Goal: Task Accomplishment & Management: Manage account settings

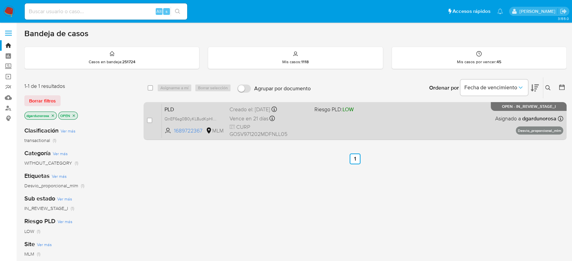
click at [330, 130] on div "PLD QnEF6sg0B0yKL8udKpHluXXC 1689722367 MLM Riesgo PLD: LOW Creado el: 12/07/20…" at bounding box center [362, 121] width 401 height 34
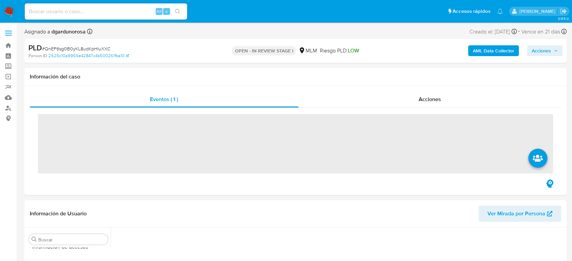
scroll to position [286, 0]
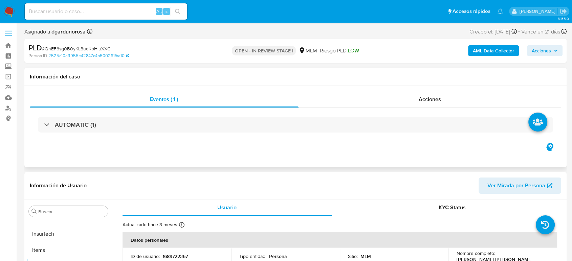
select select "10"
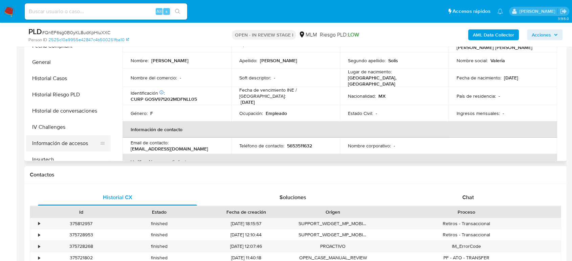
scroll to position [135, 0]
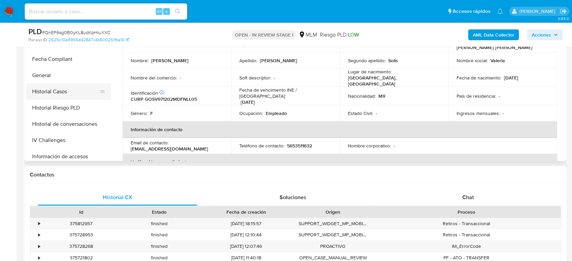
click at [65, 85] on button "Historial Casos" at bounding box center [65, 92] width 79 height 16
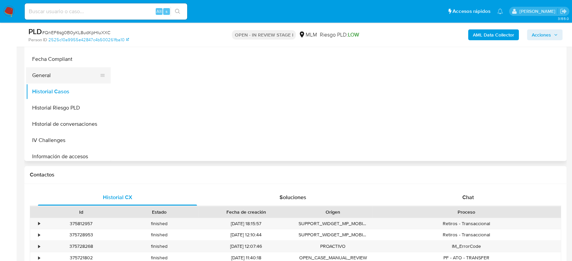
click at [57, 77] on button "General" at bounding box center [65, 75] width 79 height 16
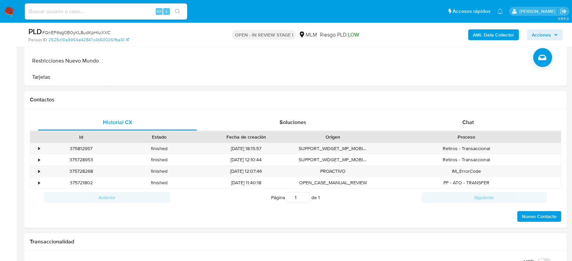
scroll to position [451, 0]
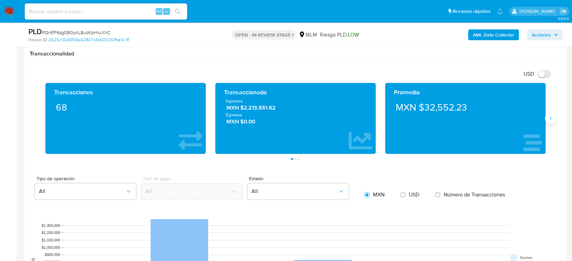
click at [545, 119] on button "Siguiente" at bounding box center [550, 118] width 11 height 11
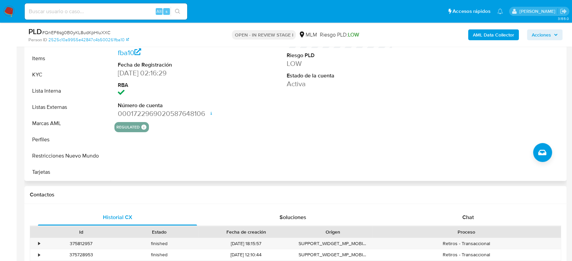
scroll to position [113, 0]
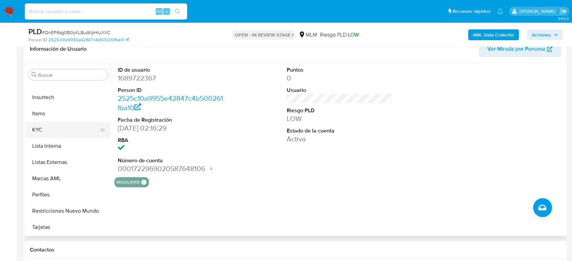
click at [57, 124] on button "KYC" at bounding box center [65, 130] width 79 height 16
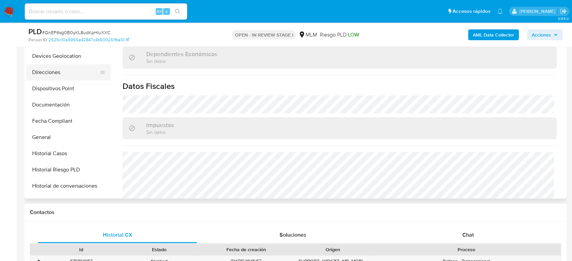
scroll to position [98, 0]
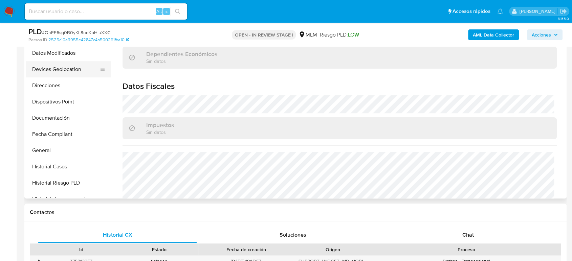
click at [73, 69] on button "Devices Geolocation" at bounding box center [65, 69] width 79 height 16
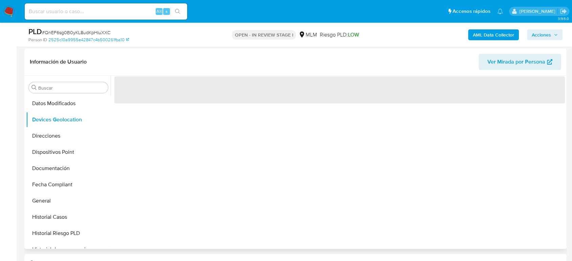
scroll to position [113, 0]
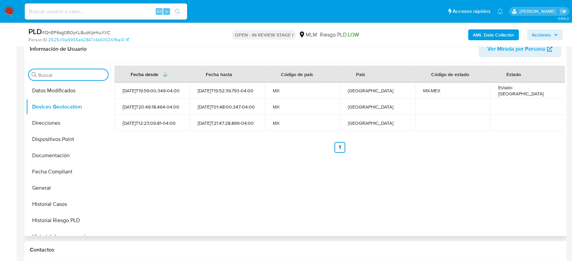
click at [74, 76] on input "Buscar" at bounding box center [71, 75] width 67 height 6
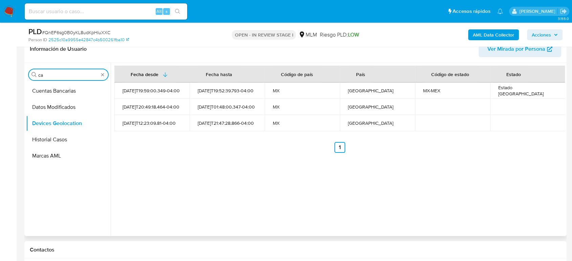
scroll to position [0, 0]
type input "cas"
click at [68, 106] on button "Historial Casos" at bounding box center [65, 107] width 79 height 16
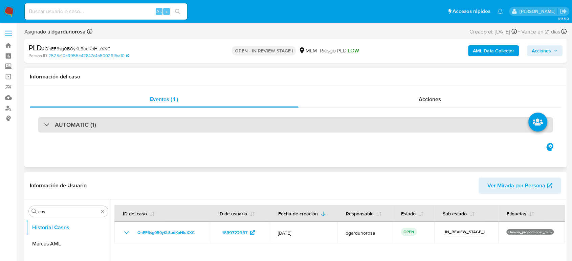
drag, startPoint x: 130, startPoint y: 127, endPoint x: 144, endPoint y: 129, distance: 14.3
click at [130, 127] on div "AUTOMATIC (1)" at bounding box center [295, 125] width 515 height 16
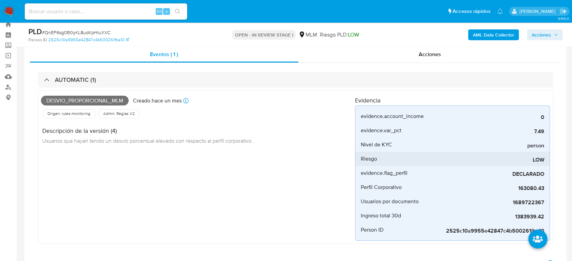
scroll to position [38, 0]
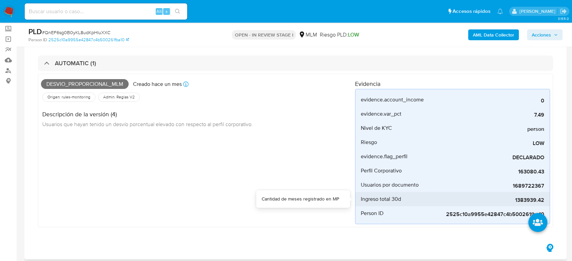
click at [528, 201] on span "1383939.42" at bounding box center [492, 200] width 101 height 7
copy span "1383939.42"
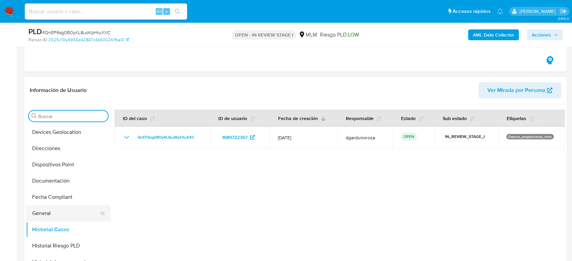
scroll to position [188, 0]
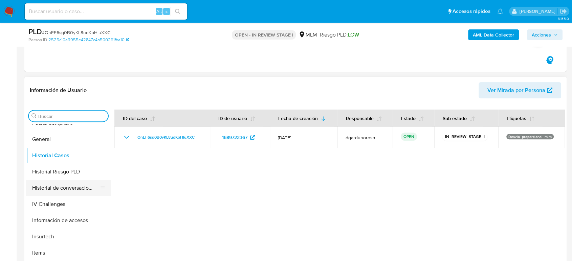
click at [76, 189] on button "Historial de conversaciones" at bounding box center [65, 188] width 79 height 16
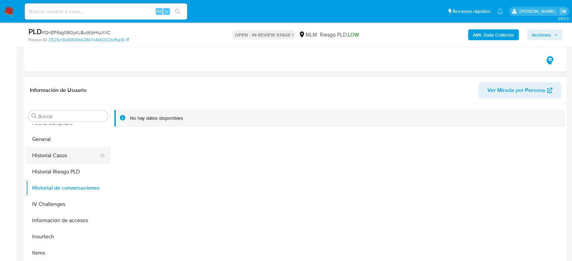
drag, startPoint x: 56, startPoint y: 153, endPoint x: 63, endPoint y: 158, distance: 8.9
click at [56, 153] on button "Historial Casos" at bounding box center [65, 155] width 79 height 16
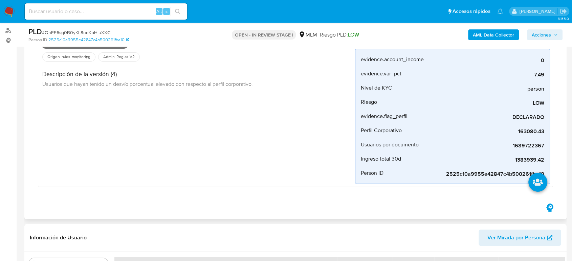
scroll to position [38, 0]
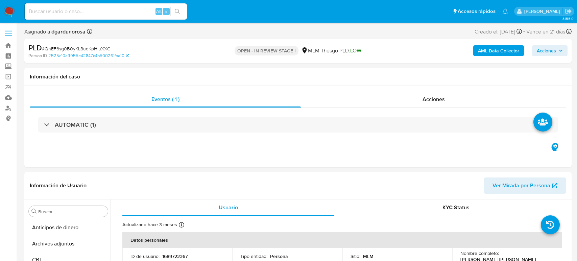
select select "10"
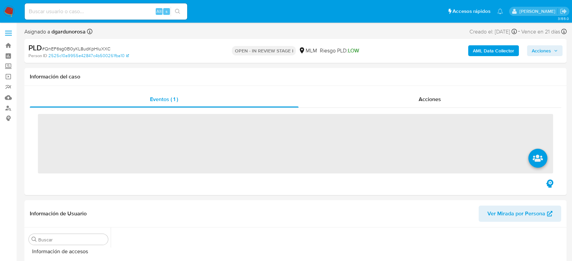
click at [9, 34] on label at bounding box center [8, 33] width 17 height 14
click at [0, 0] on input "checkbox" at bounding box center [0, 0] width 0 height 0
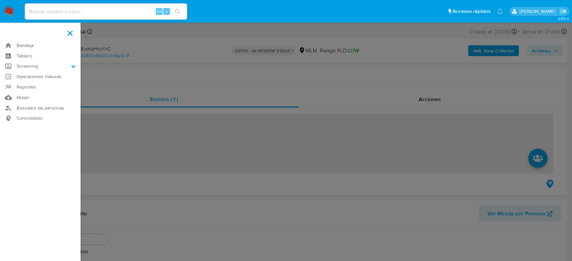
scroll to position [286, 0]
click at [28, 66] on label "Screening" at bounding box center [40, 66] width 80 height 10
click at [0, 0] on input "Screening" at bounding box center [0, 0] width 0 height 0
click at [40, 93] on link "Herramientas" at bounding box center [40, 93] width 80 height 8
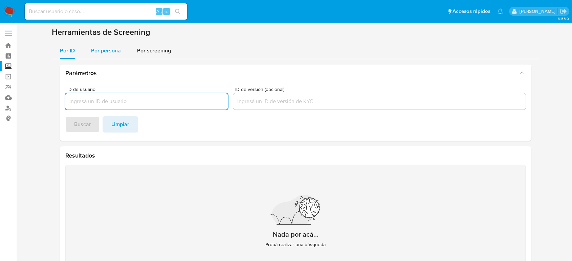
click at [103, 48] on span "Por persona" at bounding box center [106, 51] width 30 height 8
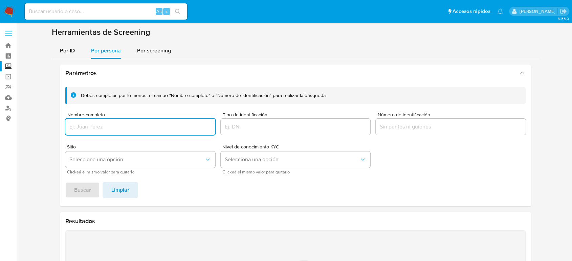
click at [134, 124] on input "Nombre completo" at bounding box center [140, 126] width 150 height 9
click at [93, 194] on button "Buscar" at bounding box center [82, 190] width 34 height 16
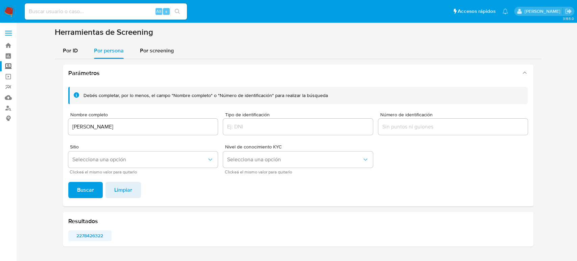
click at [87, 238] on span "2278426322" at bounding box center [90, 235] width 34 height 9
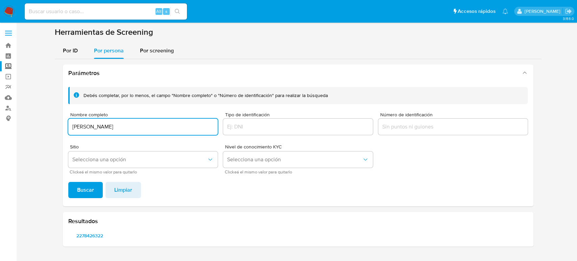
drag, startPoint x: 150, startPoint y: 124, endPoint x: 45, endPoint y: 127, distance: 105.2
click at [45, 126] on section at bounding box center [298, 139] width 548 height 225
click at [68, 182] on button "Buscar" at bounding box center [85, 190] width 34 height 16
click at [81, 237] on span "1094238000" at bounding box center [90, 235] width 34 height 9
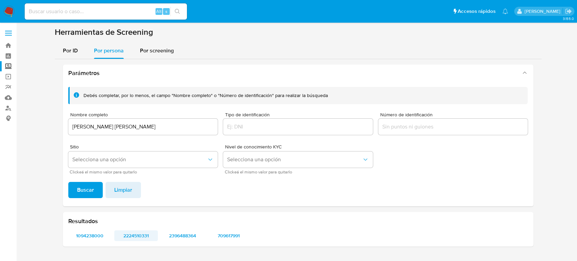
click at [144, 232] on span "2224510331" at bounding box center [136, 235] width 34 height 9
click at [187, 235] on span "2396488364" at bounding box center [182, 235] width 34 height 9
click at [225, 236] on span "709617991" at bounding box center [229, 235] width 34 height 9
click at [82, 124] on input "[PERSON_NAME] [PERSON_NAME]" at bounding box center [143, 126] width 150 height 9
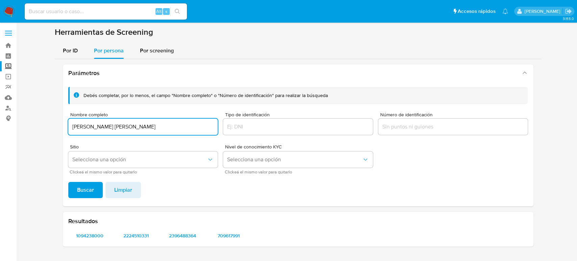
click at [82, 124] on input "[PERSON_NAME] [PERSON_NAME]" at bounding box center [143, 126] width 150 height 9
type input "GABRIEL Rico Ramirez"
click at [92, 190] on span "Buscar" at bounding box center [85, 190] width 17 height 15
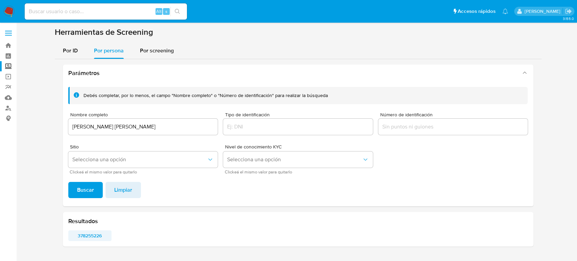
click at [96, 236] on span "378255226" at bounding box center [90, 235] width 34 height 9
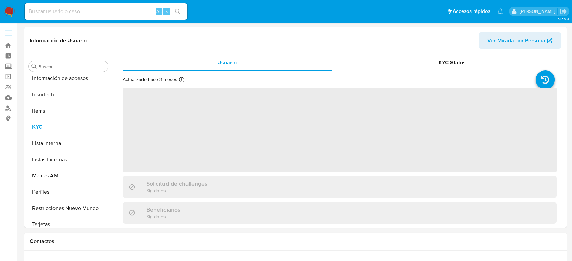
scroll to position [286, 0]
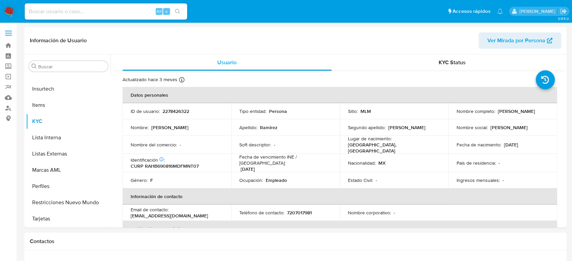
select select "10"
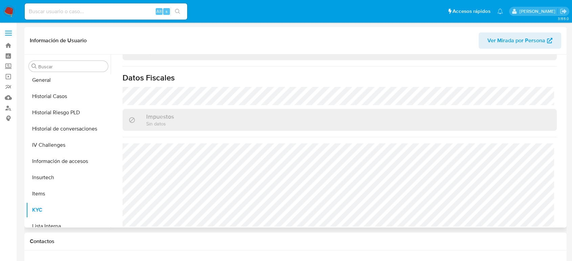
scroll to position [173, 0]
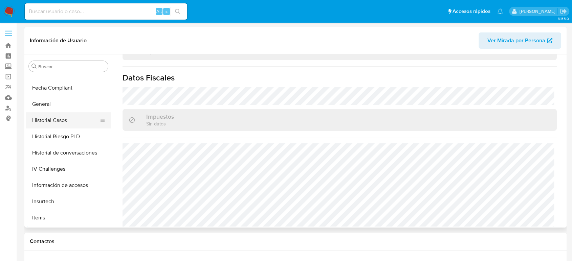
click at [64, 122] on button "Historial Casos" at bounding box center [65, 120] width 79 height 16
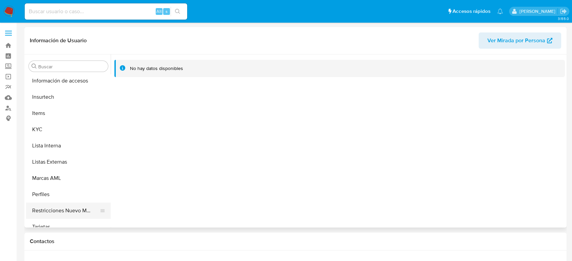
scroll to position [286, 0]
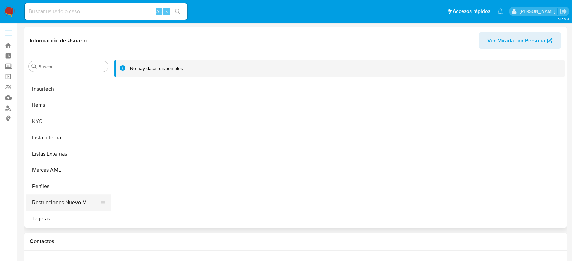
click at [66, 200] on button "Restricciones Nuevo Mundo" at bounding box center [65, 202] width 79 height 16
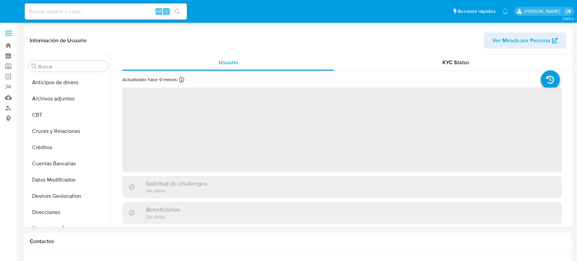
select select "10"
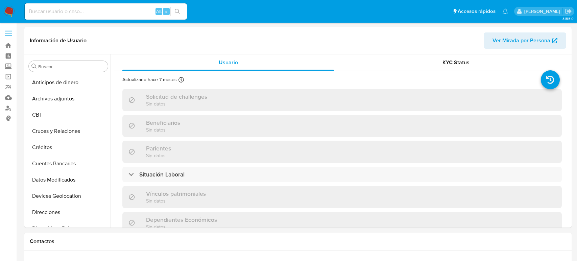
select select "10"
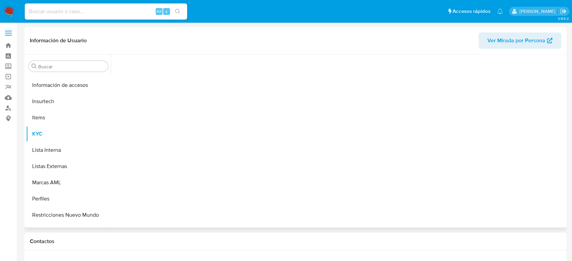
scroll to position [286, 0]
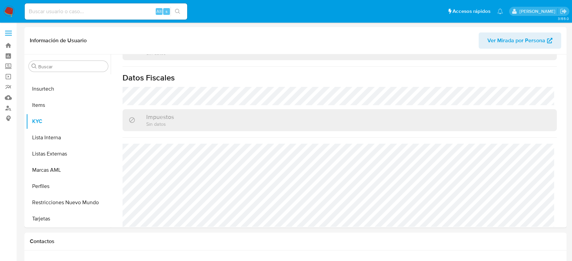
select select "10"
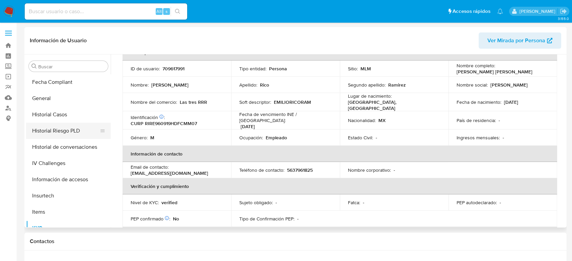
scroll to position [173, 0]
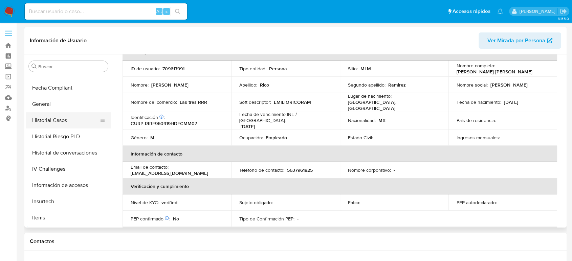
click at [61, 124] on button "Historial Casos" at bounding box center [65, 120] width 79 height 16
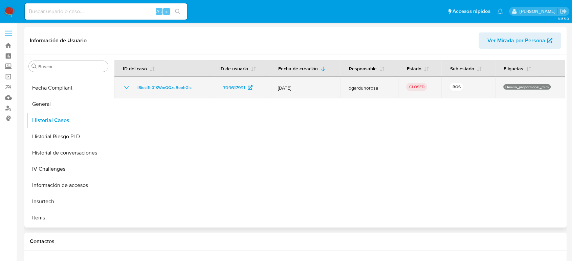
click at [127, 88] on icon "Mostrar/Ocultar" at bounding box center [126, 87] width 5 height 3
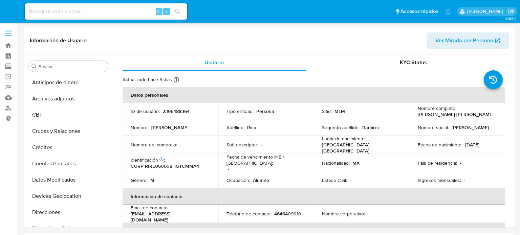
select select "10"
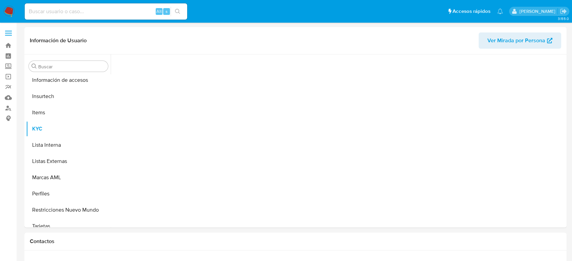
scroll to position [286, 0]
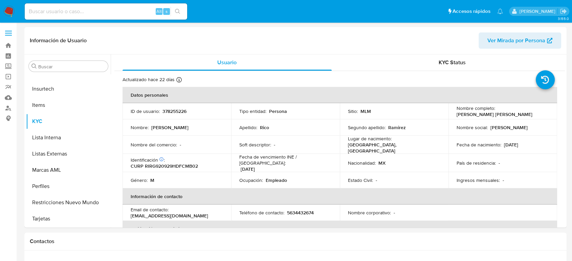
select select "10"
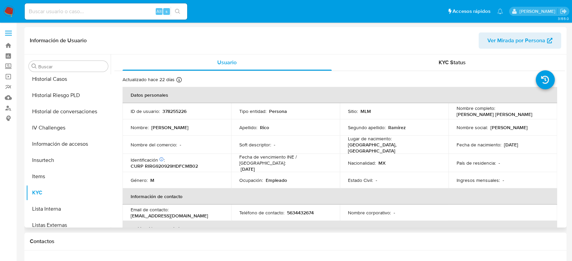
scroll to position [135, 0]
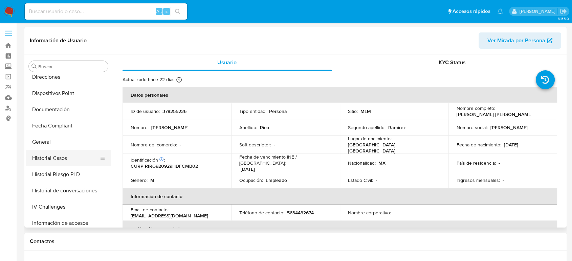
click at [62, 160] on button "Historial Casos" at bounding box center [65, 158] width 79 height 16
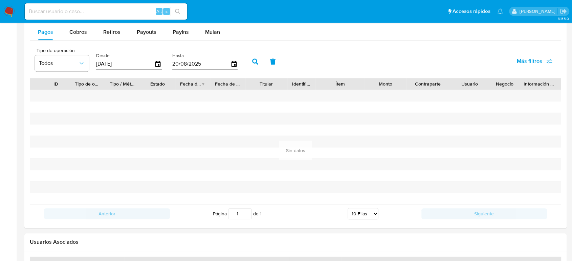
scroll to position [639, 0]
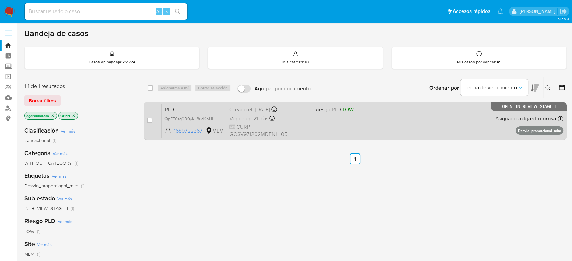
click at [346, 137] on div "PLD QnEF6sg0B0yKL8udKpHluXXC 1689722367 MLM Riesgo PLD: LOW Creado el: 12/07/20…" at bounding box center [362, 121] width 401 height 34
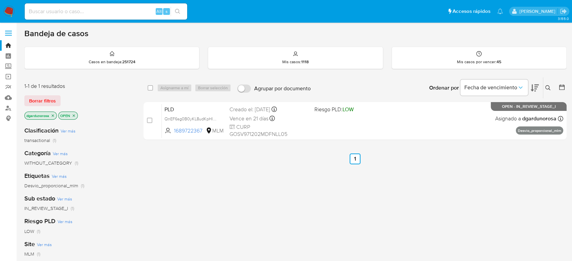
click at [549, 88] on icon at bounding box center [547, 87] width 5 height 5
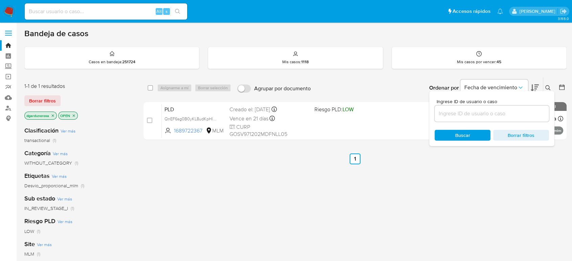
click at [472, 111] on input at bounding box center [491, 113] width 114 height 9
type input "2114752284"
click at [544, 86] on button at bounding box center [548, 88] width 11 height 8
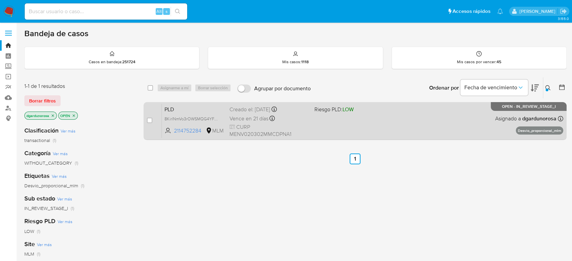
click at [484, 129] on div "PLD 8KirlNmVo3rOWSMQG4YFBu8l 2114752284 MLM Riesgo PLD: LOW Creado el: 12/07/20…" at bounding box center [362, 121] width 401 height 34
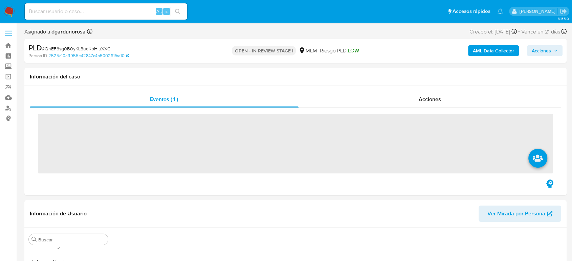
scroll to position [286, 0]
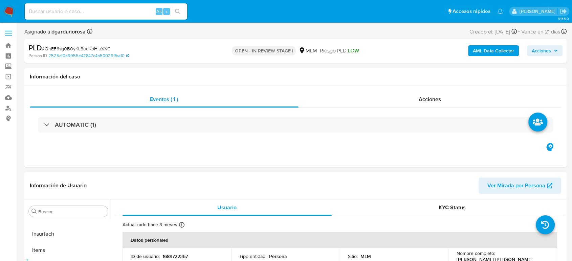
select select "10"
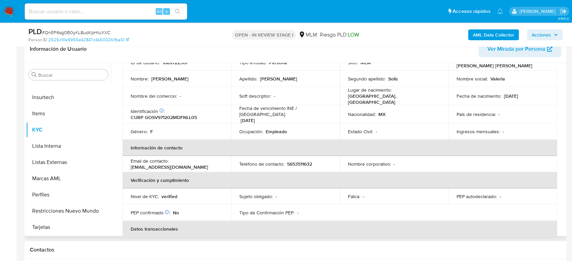
scroll to position [75, 0]
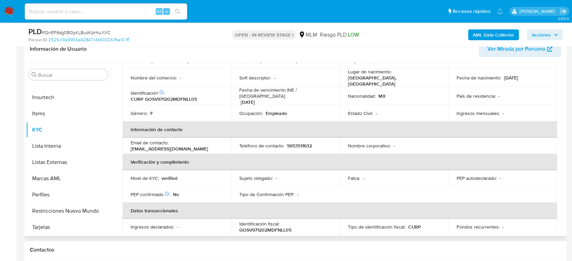
click at [302, 143] on p "5653511632" at bounding box center [299, 146] width 25 height 6
copy p "5653511632"
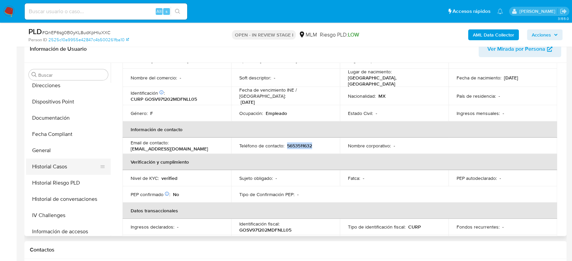
scroll to position [60, 0]
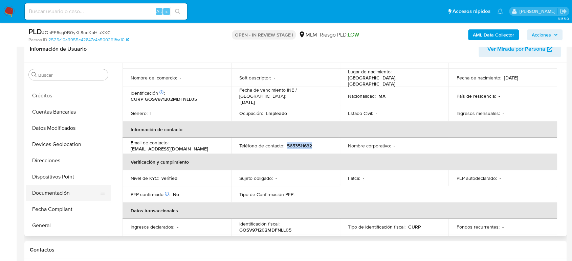
click at [66, 195] on button "Documentación" at bounding box center [65, 193] width 79 height 16
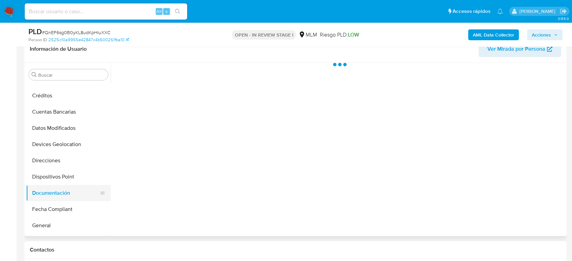
scroll to position [0, 0]
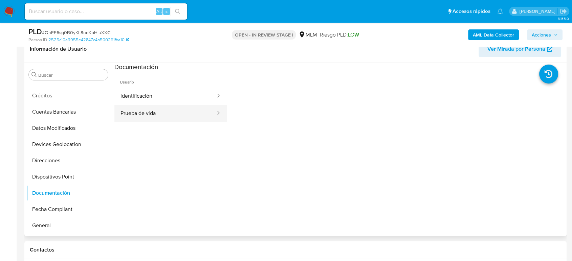
click at [171, 108] on button "Prueba de vida" at bounding box center [165, 113] width 102 height 17
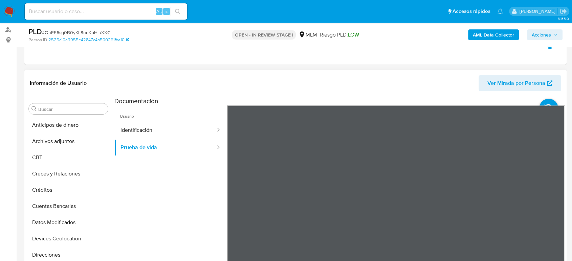
scroll to position [38, 0]
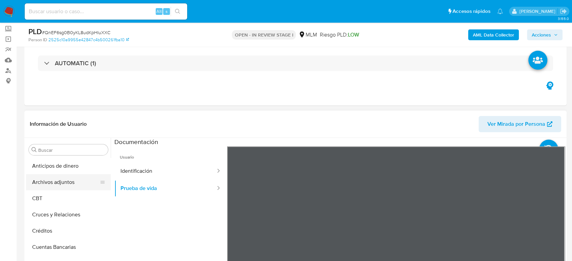
click at [68, 186] on button "Archivos adjuntos" at bounding box center [65, 182] width 79 height 16
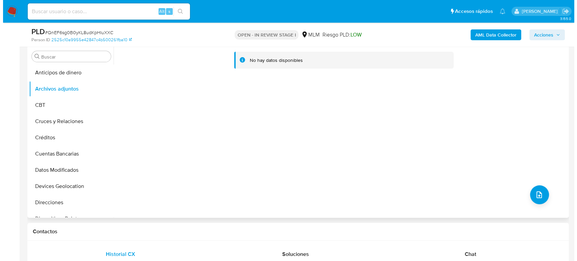
scroll to position [113, 0]
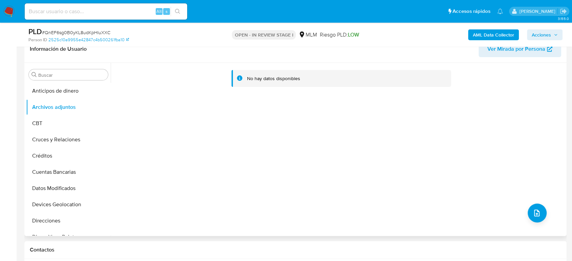
click at [522, 205] on div "No hay datos disponibles" at bounding box center [338, 149] width 454 height 173
click at [534, 210] on icon "upload-file" at bounding box center [536, 213] width 5 height 7
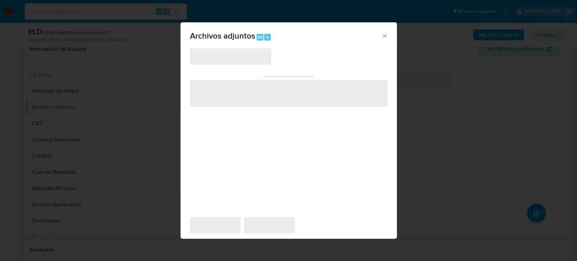
click at [228, 56] on span "‌" at bounding box center [230, 56] width 81 height 16
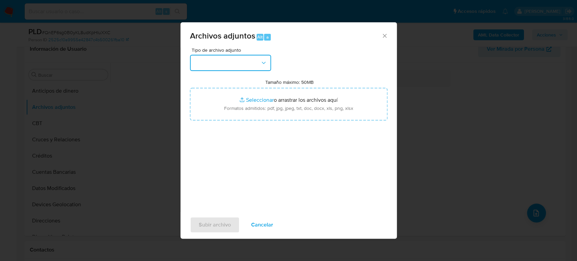
click at [228, 64] on button "button" at bounding box center [230, 63] width 81 height 16
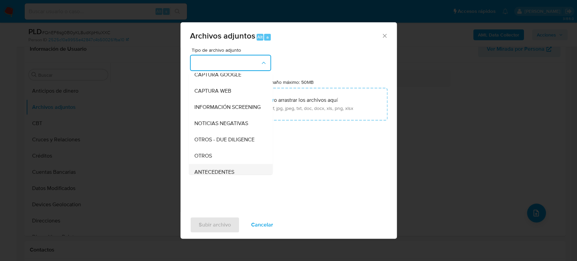
scroll to position [75, 0]
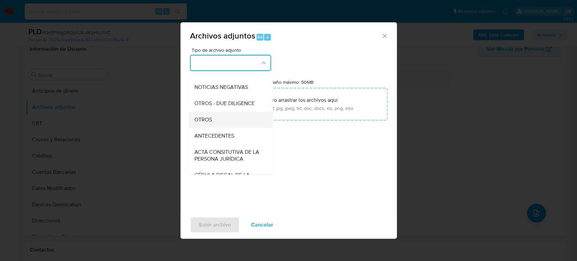
click at [219, 127] on div "OTROS" at bounding box center [228, 120] width 69 height 16
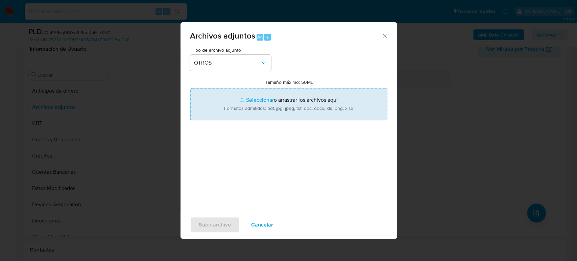
type input "C:\fakepath\1689722367_Valeria Gonzalez_Julio2025.pdf"
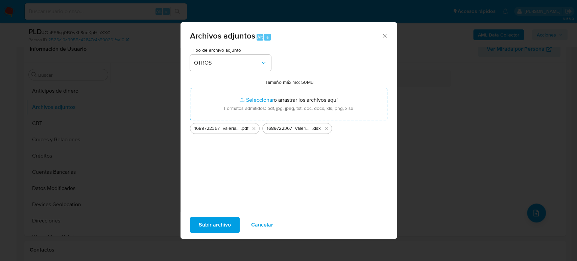
click at [229, 224] on span "Subir archivo" at bounding box center [215, 224] width 32 height 15
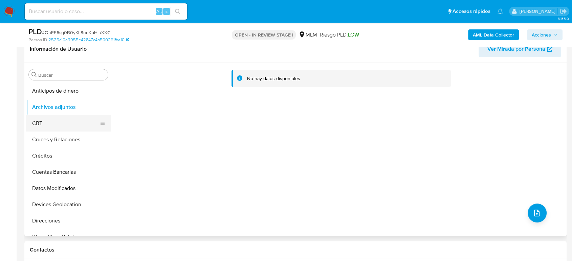
click at [55, 121] on button "CBT" at bounding box center [65, 123] width 79 height 16
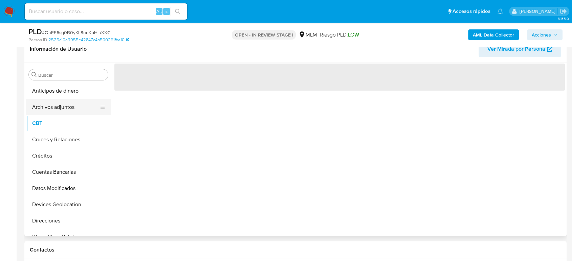
click at [57, 110] on button "Archivos adjuntos" at bounding box center [65, 107] width 79 height 16
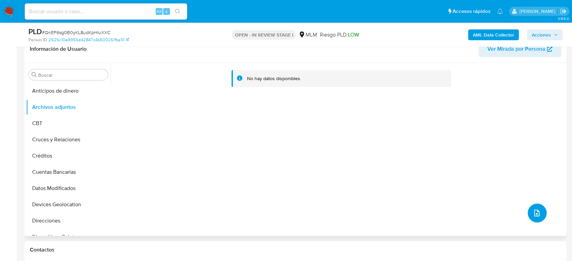
click at [532, 210] on span "upload-file" at bounding box center [536, 213] width 8 height 8
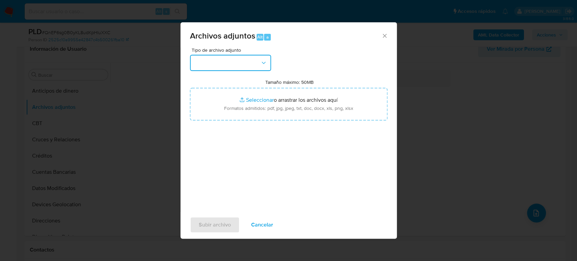
click at [230, 66] on button "button" at bounding box center [230, 63] width 81 height 16
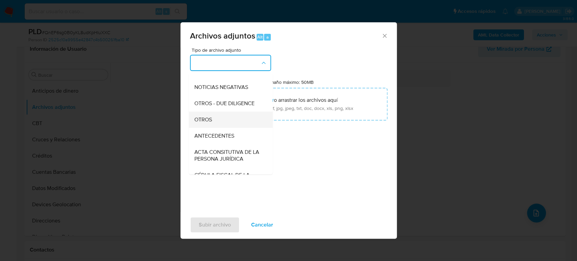
click at [230, 128] on div "OTROS" at bounding box center [228, 120] width 69 height 16
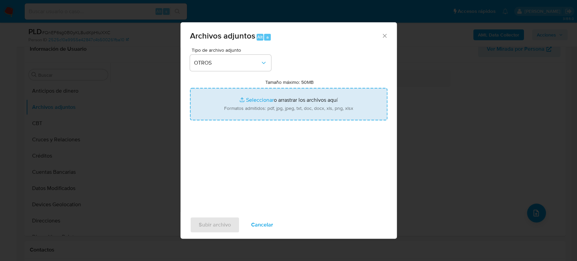
type input "C:\fakepath\1689722367_Valeria Gonzalez_Julio2025.pdf"
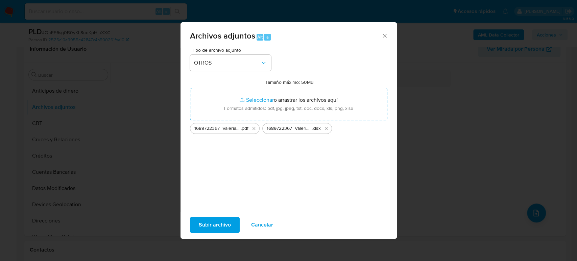
click at [209, 225] on span "Subir archivo" at bounding box center [215, 224] width 32 height 15
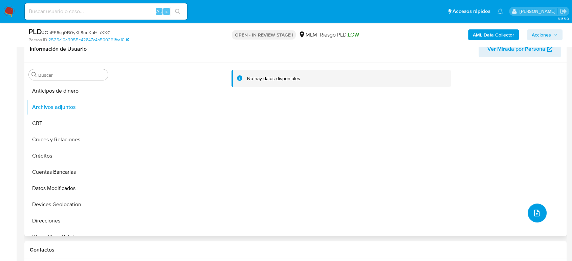
scroll to position [0, 0]
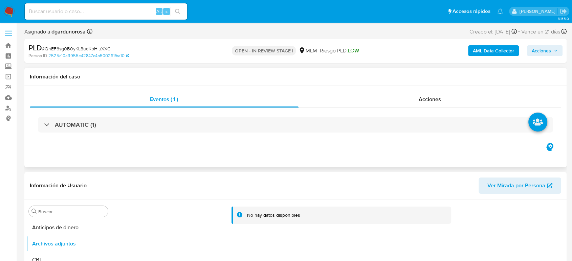
click at [410, 90] on div "Eventos ( 1 ) Acciones AUTOMATIC (1)" at bounding box center [295, 126] width 542 height 81
click at [412, 102] on div "Acciones" at bounding box center [429, 99] width 263 height 16
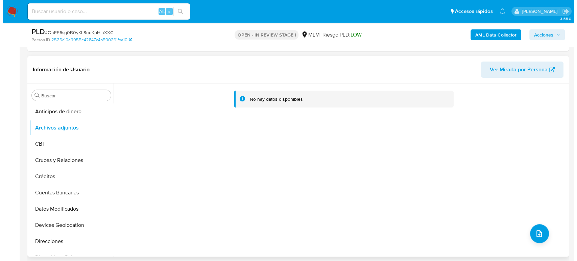
scroll to position [188, 0]
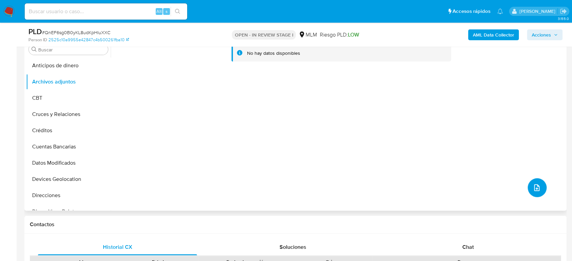
click at [529, 186] on button "upload-file" at bounding box center [536, 187] width 19 height 19
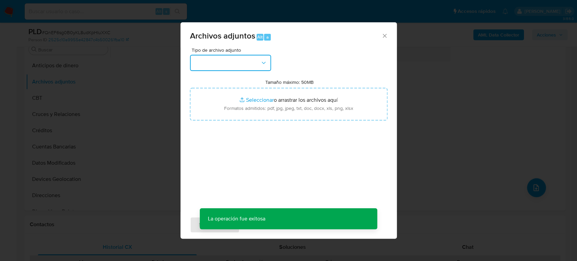
click at [255, 68] on button "button" at bounding box center [230, 63] width 81 height 16
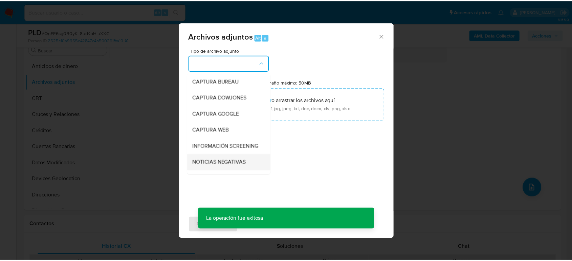
scroll to position [113, 0]
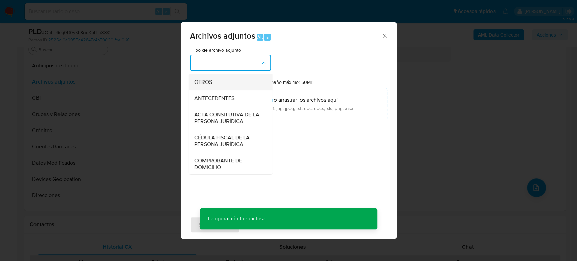
click at [217, 84] on div "OTROS" at bounding box center [228, 82] width 69 height 16
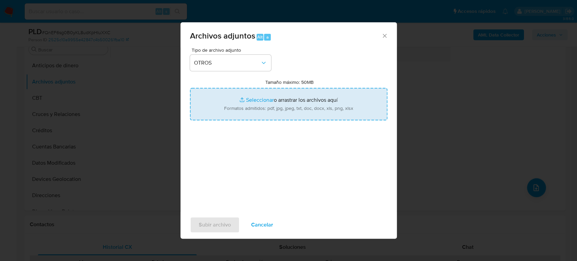
type input "C:\fakepath\1689722367_Valeria Gonzalez_Julio2025.pdf"
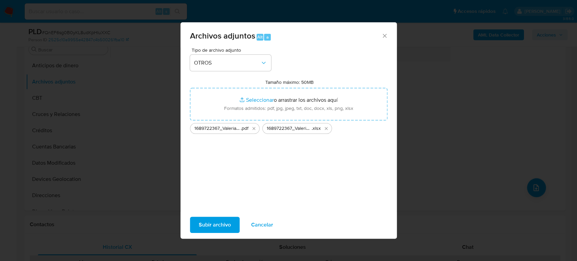
click at [215, 227] on span "Subir archivo" at bounding box center [215, 224] width 32 height 15
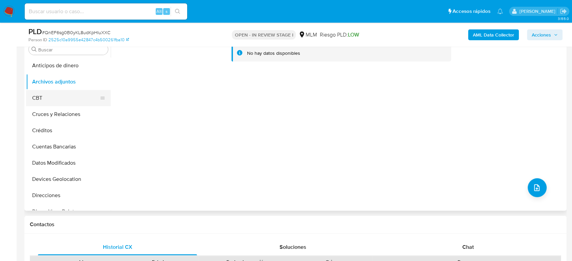
click at [45, 101] on button "CBT" at bounding box center [65, 98] width 79 height 16
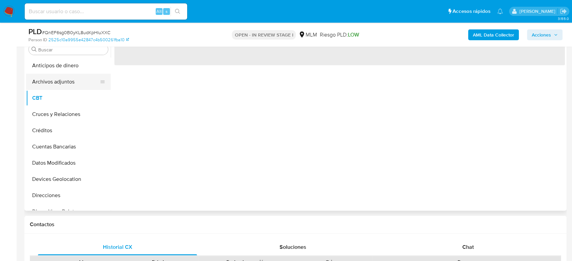
click at [64, 77] on button "Archivos adjuntos" at bounding box center [65, 82] width 79 height 16
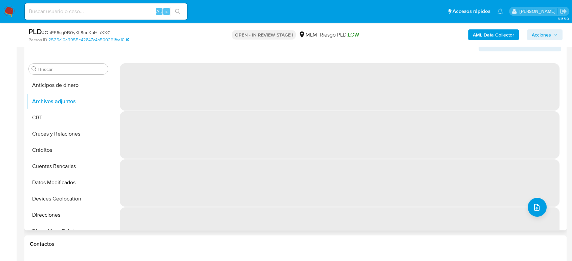
scroll to position [150, 0]
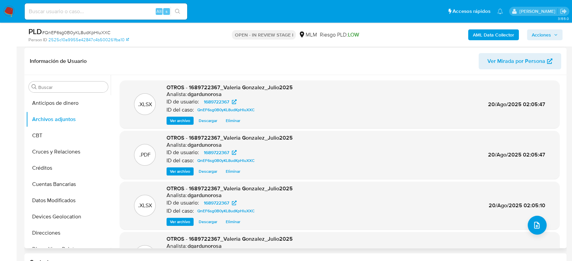
click at [545, 38] on span "Acciones" at bounding box center [540, 34] width 19 height 11
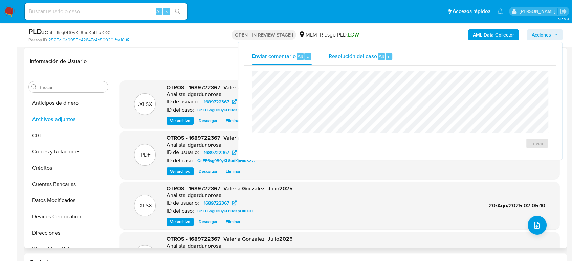
click at [368, 61] on div "Resolución del caso Alt r" at bounding box center [360, 57] width 65 height 18
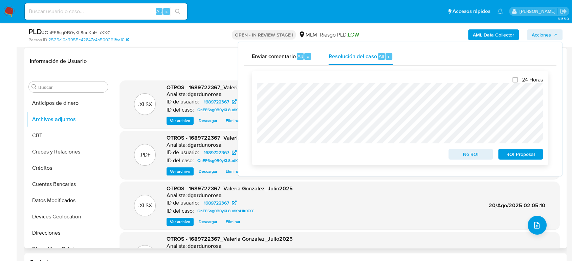
click at [525, 157] on span "ROI Proposal" at bounding box center [520, 153] width 35 height 9
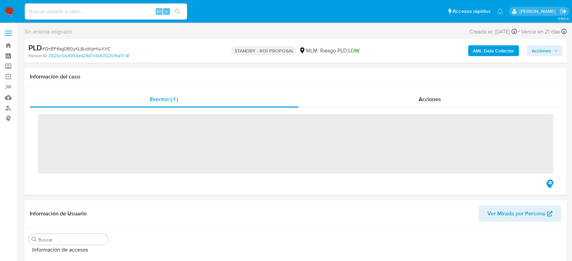
scroll to position [286, 0]
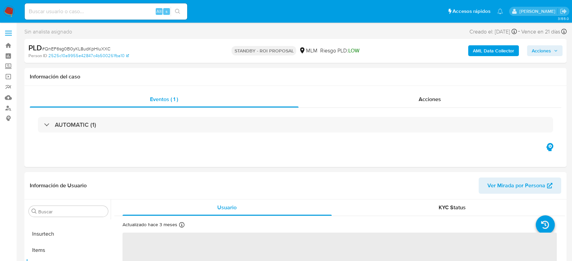
select select "10"
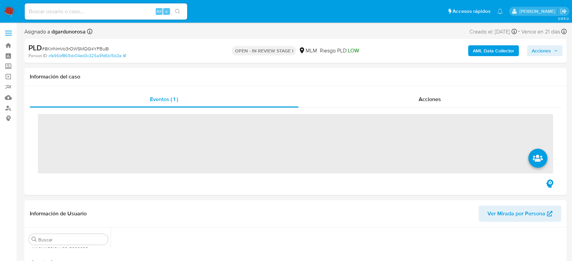
scroll to position [286, 0]
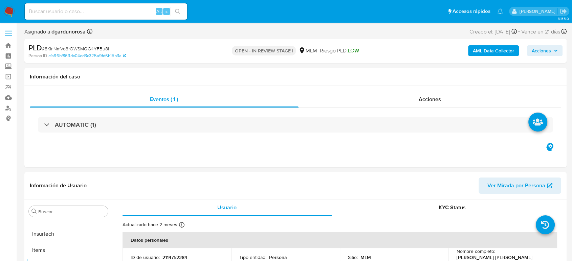
select select "10"
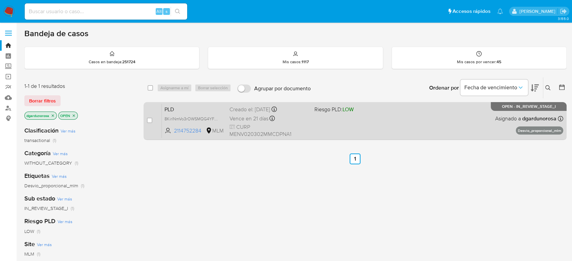
click at [339, 118] on div "PLD 8KirlNmVo3rOWSMQG4YFBu8l 2114752284 MLM Riesgo PLD: LOW Creado el: [DATE] C…" at bounding box center [362, 121] width 401 height 34
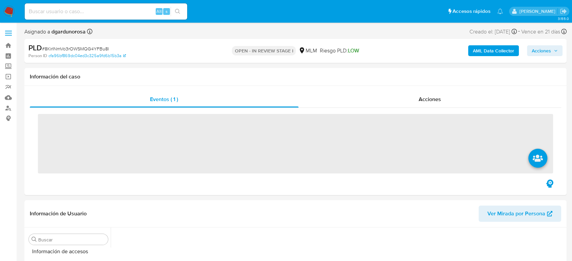
scroll to position [286, 0]
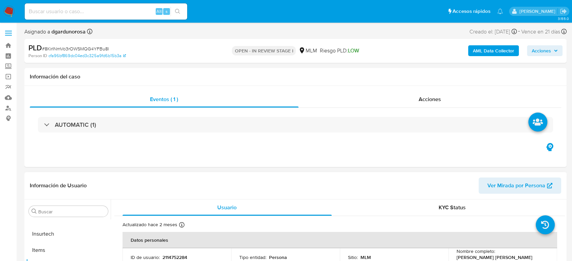
select select "10"
click at [330, 146] on div "Eventos ( 1 ) Acciones AUTOMATIC (1)" at bounding box center [295, 126] width 542 height 81
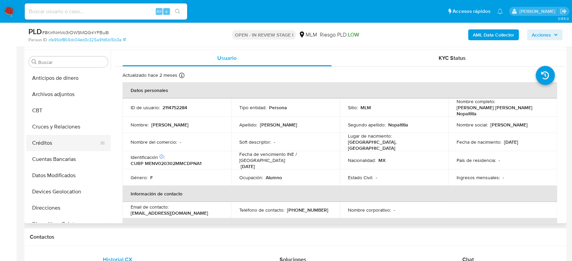
scroll to position [113, 0]
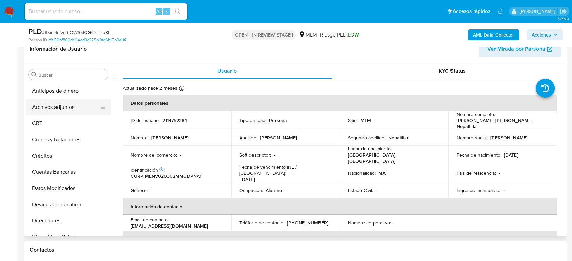
click at [56, 109] on button "Archivos adjuntos" at bounding box center [65, 107] width 79 height 16
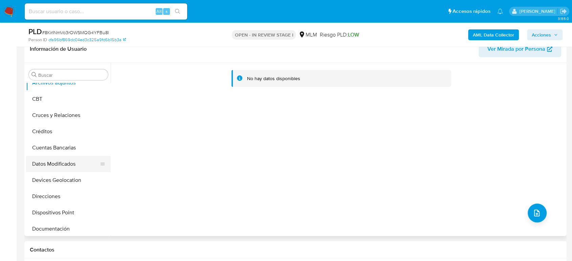
scroll to position [38, 0]
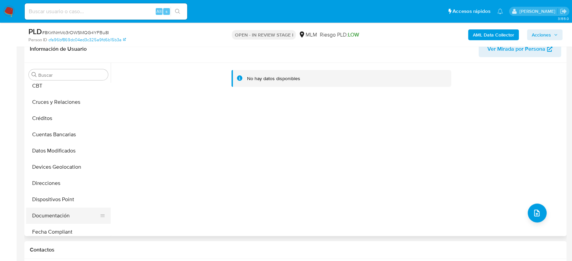
click at [65, 220] on button "Documentación" at bounding box center [65, 216] width 79 height 16
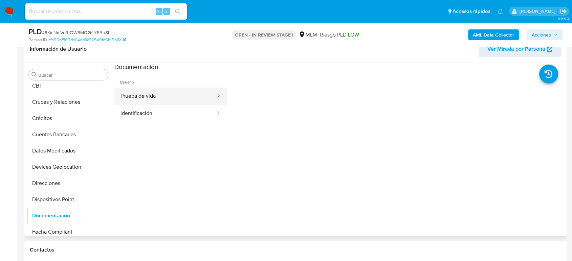
click at [176, 95] on button "Prueba de vida" at bounding box center [165, 96] width 102 height 17
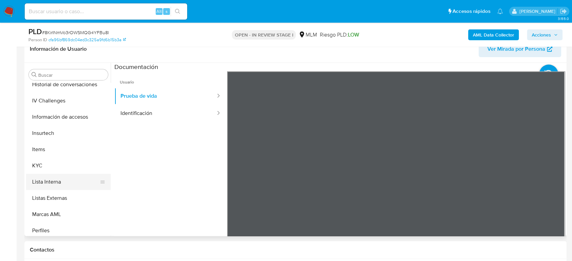
scroll to position [263, 0]
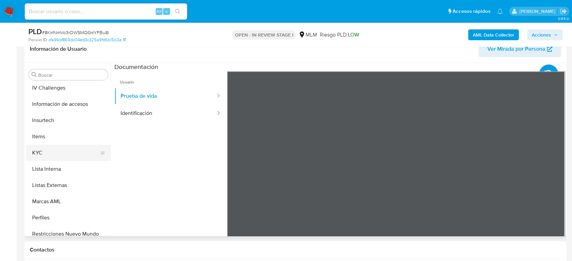
click at [55, 154] on button "KYC" at bounding box center [65, 153] width 79 height 16
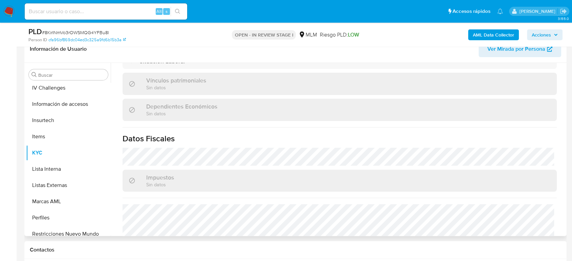
scroll to position [425, 0]
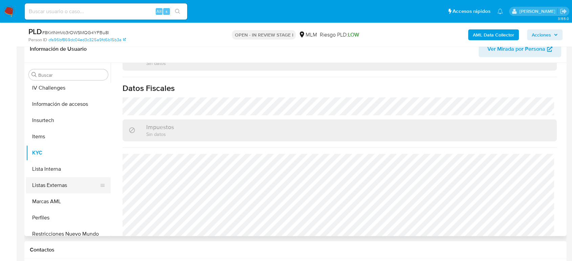
click at [73, 188] on button "Listas Externas" at bounding box center [65, 185] width 79 height 16
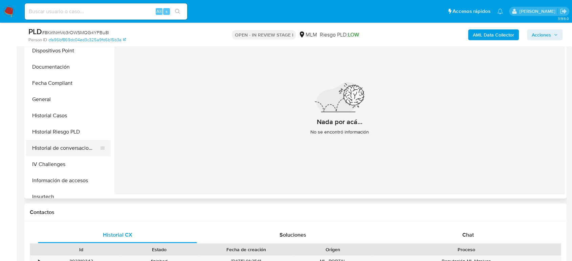
scroll to position [135, 0]
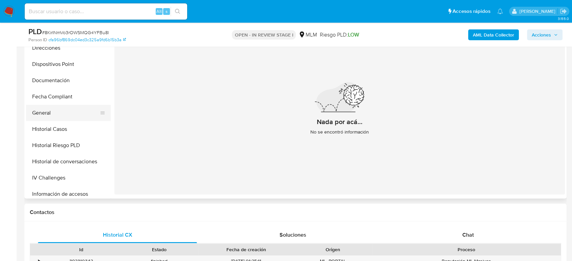
click at [63, 109] on button "General" at bounding box center [65, 113] width 79 height 16
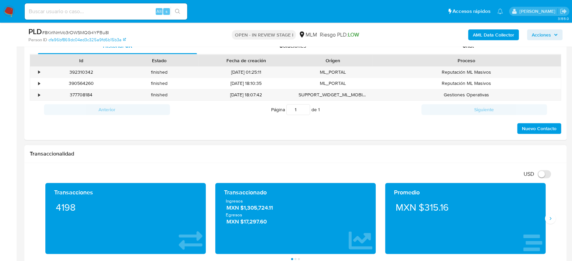
scroll to position [413, 0]
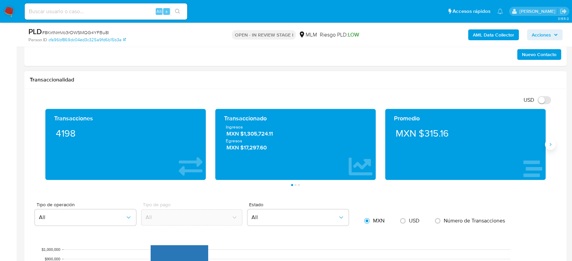
click at [551, 146] on icon "Siguiente" at bounding box center [549, 144] width 5 height 5
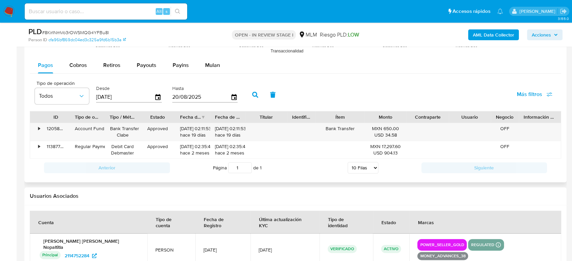
scroll to position [676, 0]
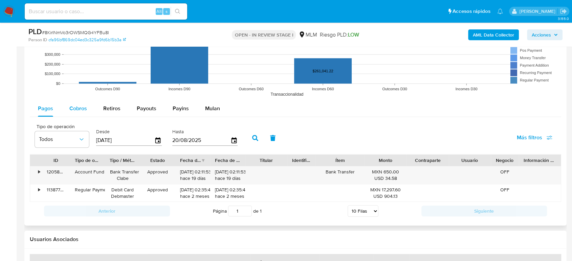
click at [75, 114] on div "Cobros" at bounding box center [78, 108] width 18 height 16
select select "10"
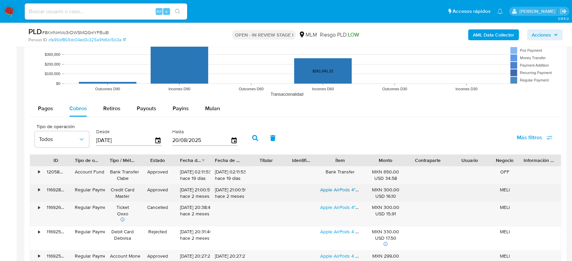
click at [330, 190] on link "Apple AirPods 4° Generación iPhone Y Android Cancelación Blanco" at bounding box center [401, 189] width 163 height 7
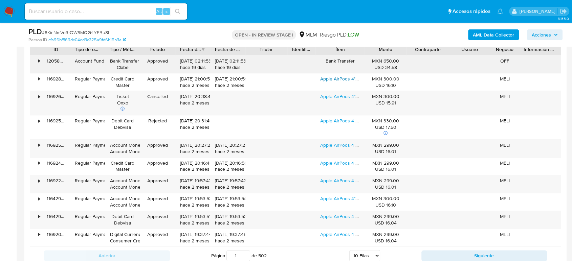
scroll to position [789, 0]
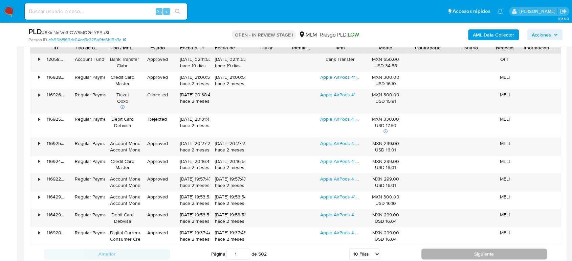
click at [438, 254] on button "Siguiente" at bounding box center [484, 254] width 126 height 11
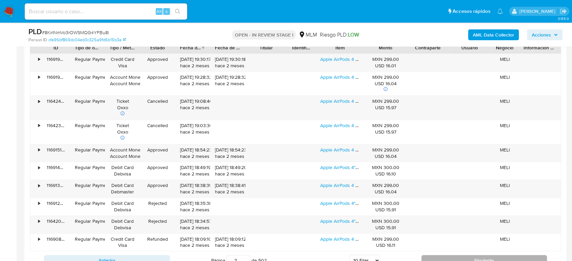
click at [449, 258] on button "Siguiente" at bounding box center [484, 260] width 126 height 11
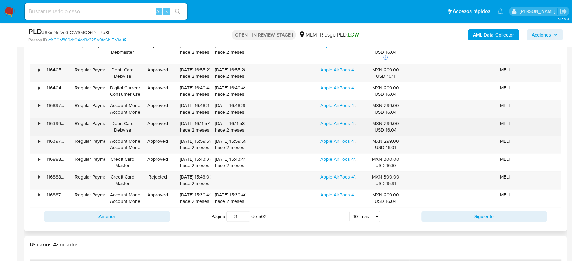
scroll to position [864, 0]
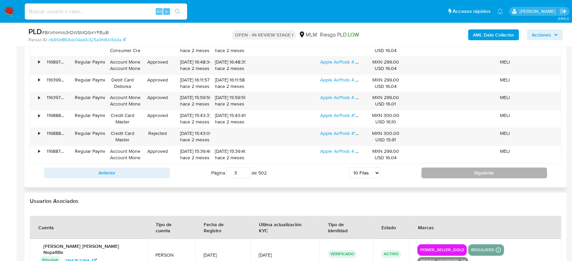
click at [445, 174] on button "Siguiente" at bounding box center [484, 172] width 126 height 11
type input "4"
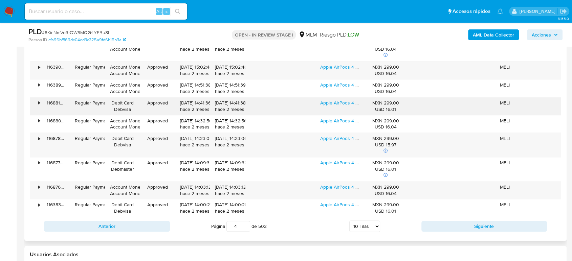
scroll to position [789, 0]
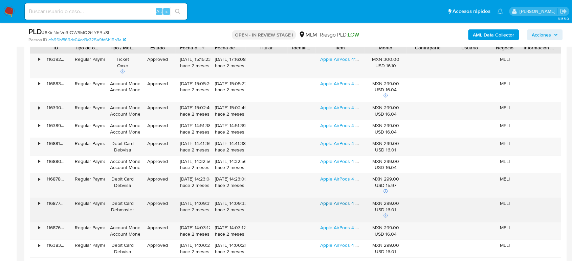
click at [345, 205] on link "Apple AirPods 4 Color Blanco - Excelente (Reacondicionado)" at bounding box center [394, 203] width 148 height 7
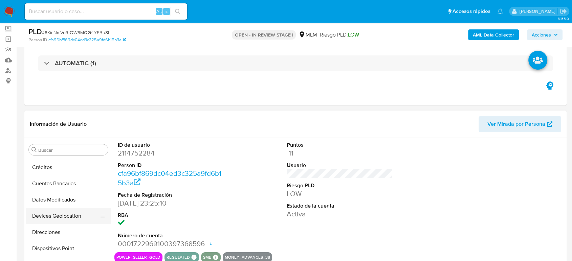
scroll to position [60, 0]
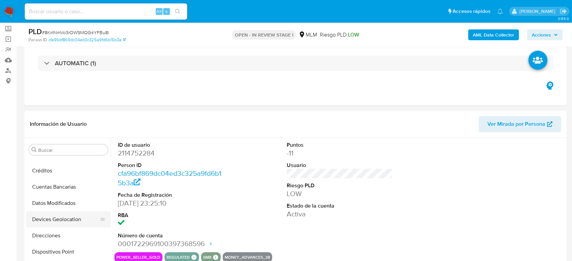
click at [70, 220] on button "Devices Geolocation" at bounding box center [65, 219] width 79 height 16
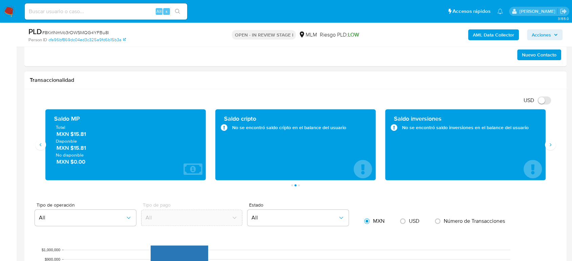
scroll to position [413, 0]
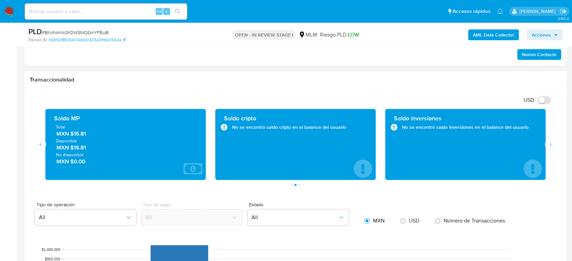
drag, startPoint x: 87, startPoint y: 135, endPoint x: 71, endPoint y: 137, distance: 15.7
click at [71, 137] on div "Total MXN $15.81 Disponible MXN $15.81 No disponible MXN $0.00" at bounding box center [125, 144] width 149 height 41
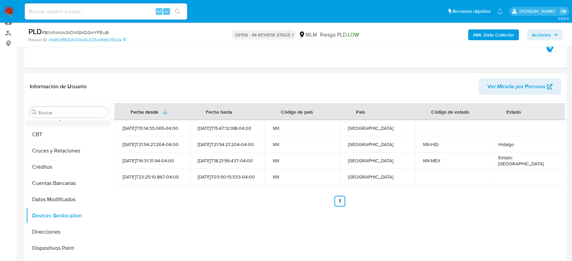
scroll to position [23, 0]
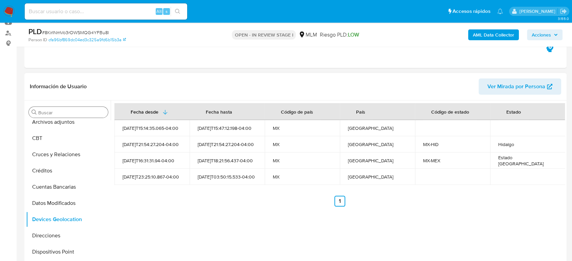
click at [68, 112] on input "Buscar" at bounding box center [71, 113] width 67 height 6
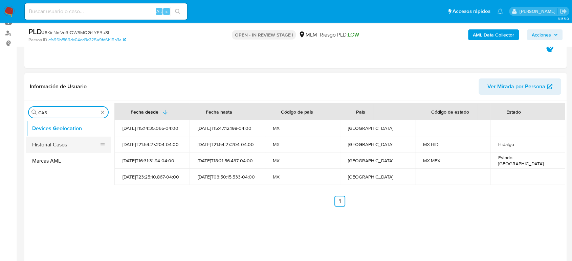
type input "CAS"
click at [54, 145] on button "Historial Casos" at bounding box center [65, 145] width 79 height 16
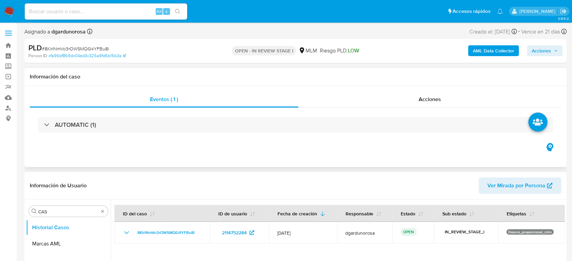
click at [168, 115] on div "AUTOMATIC (1)" at bounding box center [295, 125] width 531 height 34
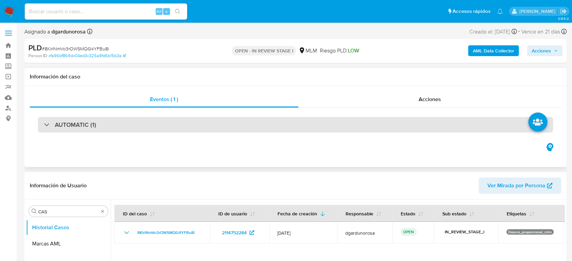
click at [172, 122] on div "AUTOMATIC (1)" at bounding box center [295, 125] width 515 height 16
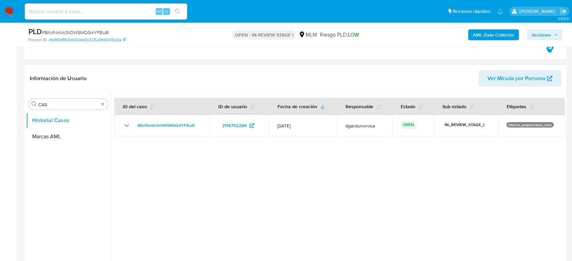
scroll to position [225, 0]
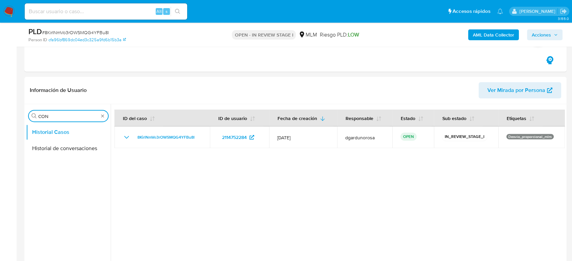
type input "CON"
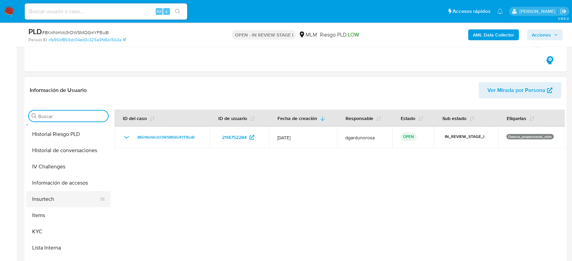
click at [47, 228] on button "KYC" at bounding box center [68, 232] width 85 height 16
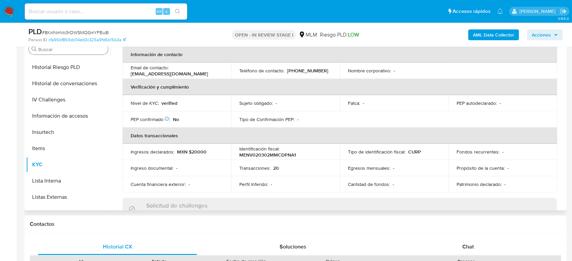
scroll to position [49, 0]
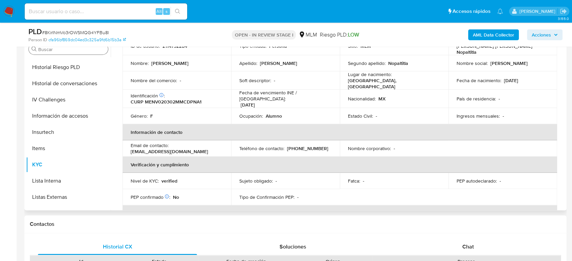
click at [303, 145] on p "(55) 10146707" at bounding box center [307, 148] width 41 height 6
copy p "10146707"
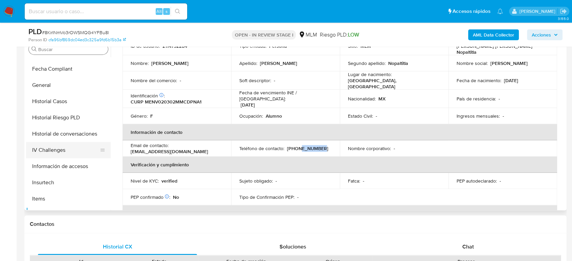
scroll to position [188, 0]
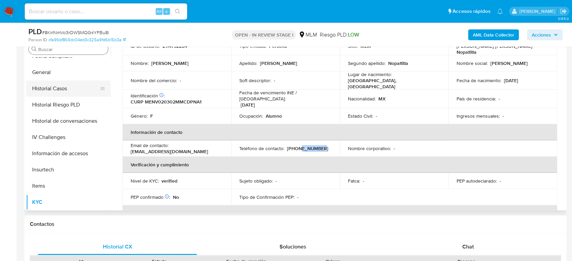
click at [65, 93] on button "Historial Casos" at bounding box center [65, 88] width 79 height 16
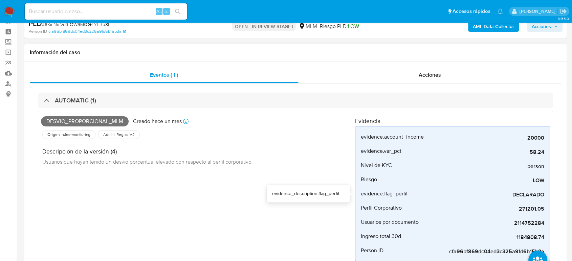
scroll to position [38, 0]
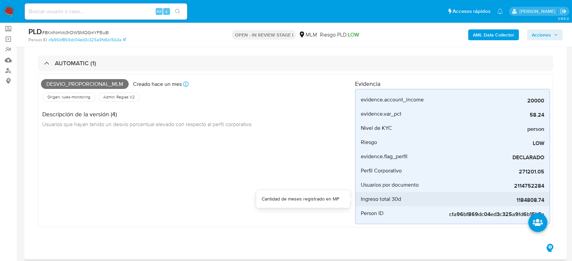
click at [528, 196] on div "1184808.74" at bounding box center [492, 199] width 101 height 14
copy span "1184808.74"
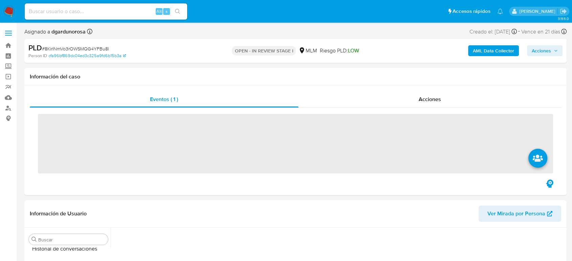
scroll to position [286, 0]
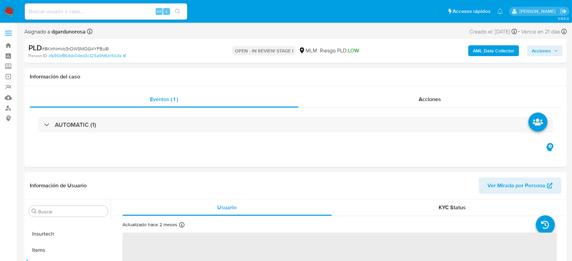
click at [9, 37] on label at bounding box center [8, 33] width 17 height 14
click at [0, 0] on input "checkbox" at bounding box center [0, 0] width 0 height 0
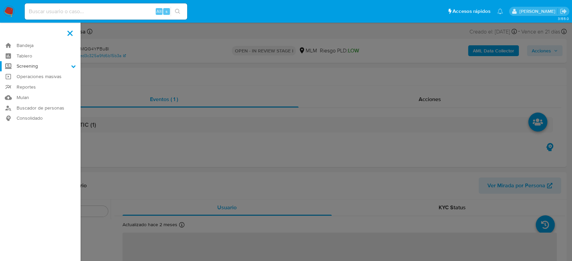
click at [32, 65] on label "Screening" at bounding box center [40, 66] width 80 height 10
click at [0, 0] on input "Screening" at bounding box center [0, 0] width 0 height 0
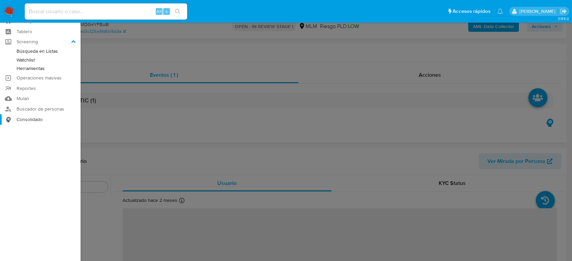
scroll to position [38, 0]
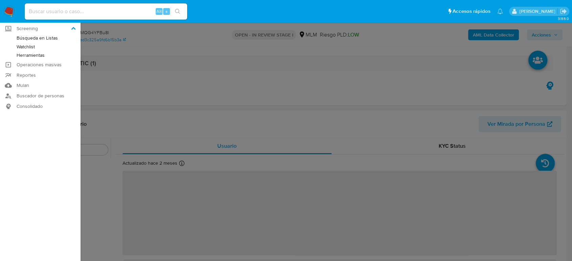
click at [37, 55] on link "Herramientas" at bounding box center [40, 55] width 80 height 8
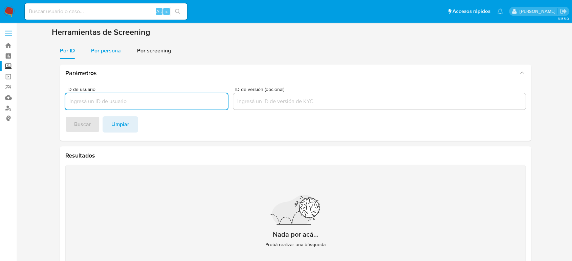
click at [95, 52] on span "Por persona" at bounding box center [106, 51] width 30 height 8
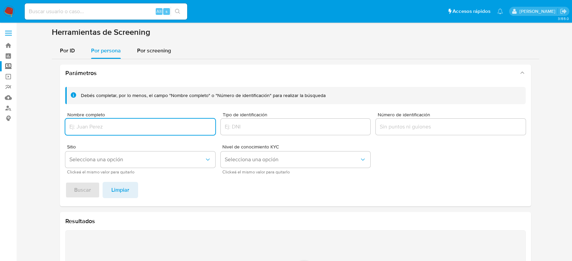
click at [135, 127] on input "Nombre completo" at bounding box center [140, 126] width 150 height 9
type input "[PERSON_NAME]"
click at [65, 182] on button "Buscar" at bounding box center [82, 190] width 34 height 16
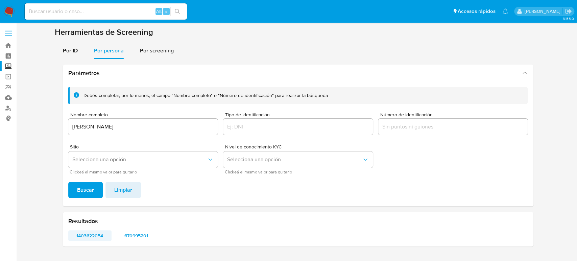
click at [102, 237] on span "1403622054" at bounding box center [90, 235] width 34 height 9
click at [145, 230] on div "Resultados 1403622054 670995201" at bounding box center [298, 229] width 471 height 34
click at [141, 235] on span "670995201" at bounding box center [136, 235] width 34 height 9
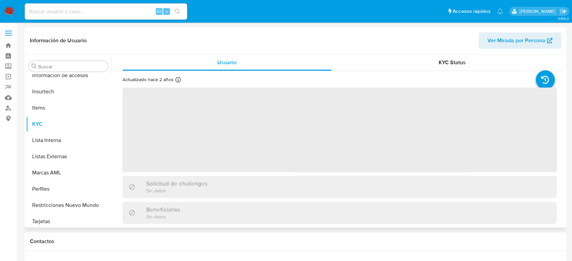
scroll to position [286, 0]
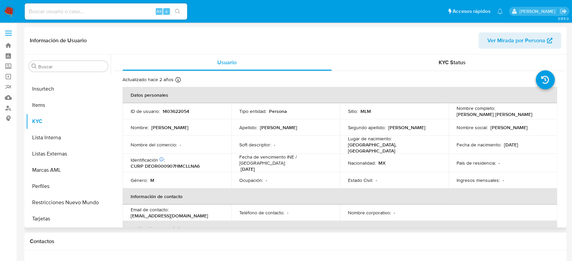
select select "10"
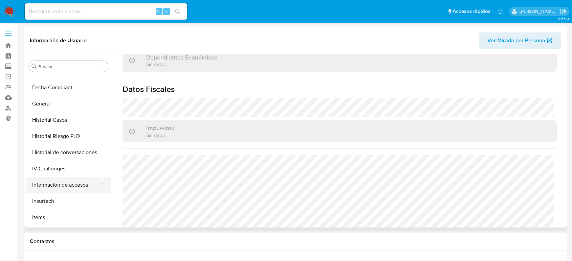
scroll to position [173, 0]
click at [70, 116] on button "Historial Casos" at bounding box center [65, 120] width 79 height 16
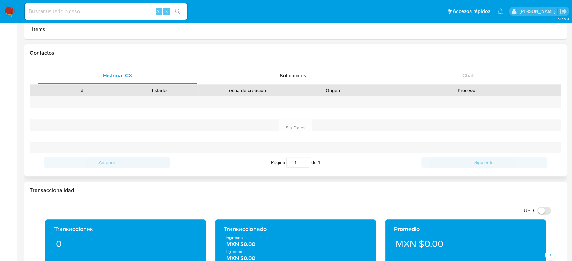
scroll to position [188, 0]
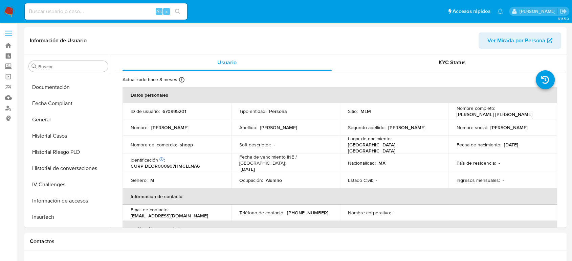
select select "10"
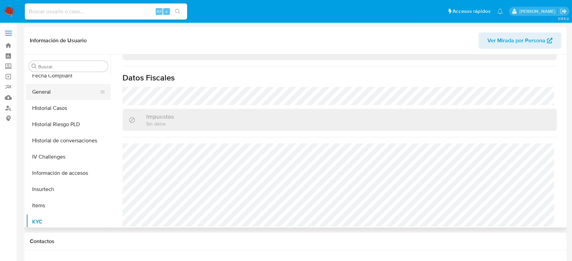
scroll to position [173, 0]
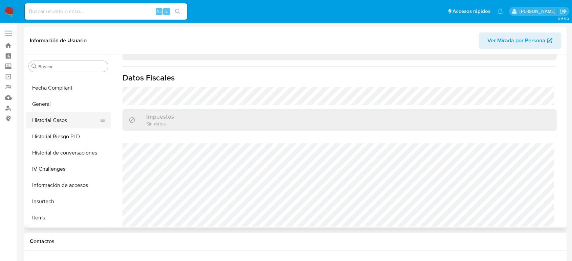
click at [66, 119] on button "Historial Casos" at bounding box center [65, 120] width 79 height 16
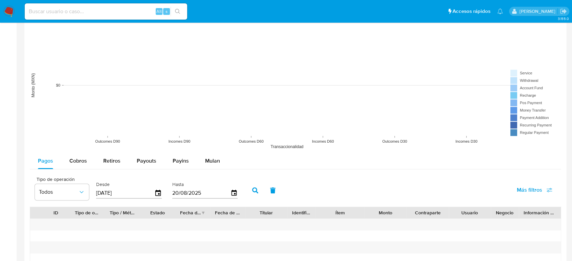
scroll to position [526, 0]
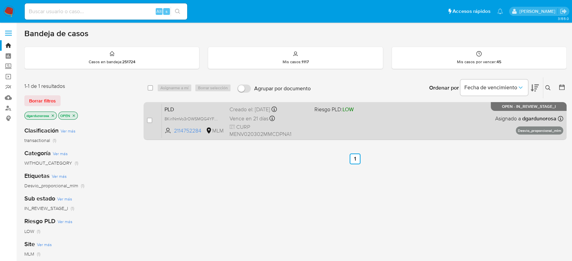
click at [314, 121] on div "PLD 8KirlNmVo3rOWSMQG4YFBu8l 2114752284 MLM Riesgo PLD: LOW Creado el: [DATE] C…" at bounding box center [362, 121] width 401 height 34
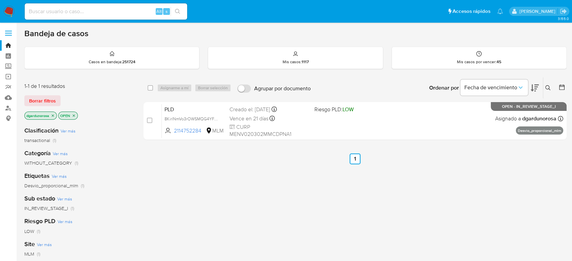
click at [6, 16] on img at bounding box center [8, 11] width 11 height 11
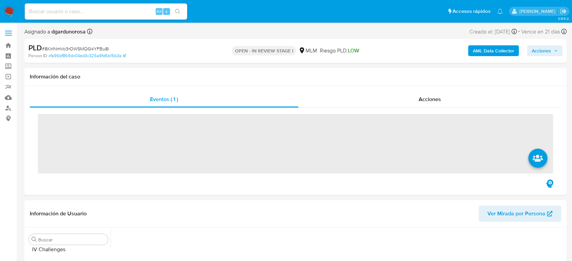
scroll to position [286, 0]
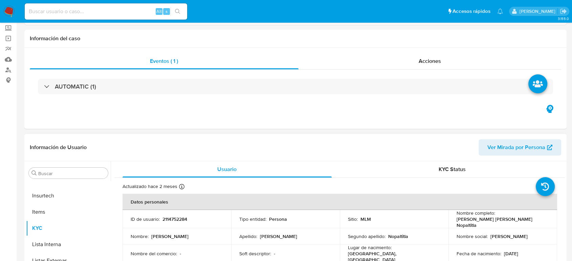
select select "10"
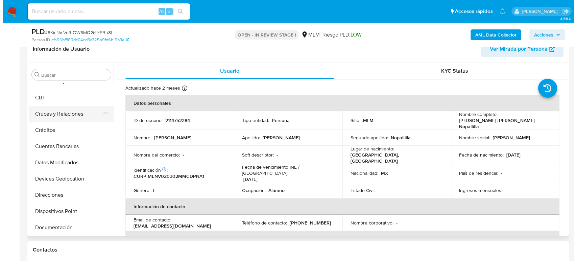
scroll to position [0, 0]
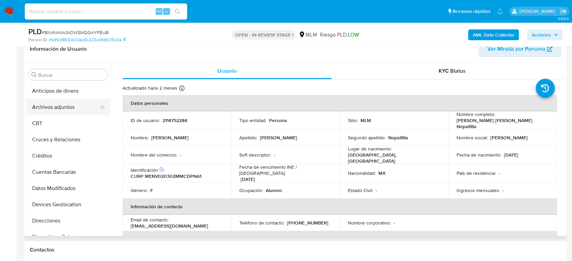
click at [62, 102] on button "Archivos adjuntos" at bounding box center [65, 107] width 79 height 16
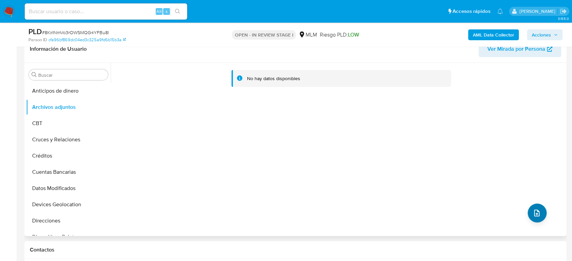
click at [544, 209] on div "No hay datos disponibles" at bounding box center [338, 149] width 454 height 173
click at [516, 226] on div "No hay datos disponibles" at bounding box center [338, 149] width 454 height 173
click at [539, 213] on button "upload-file" at bounding box center [536, 213] width 19 height 19
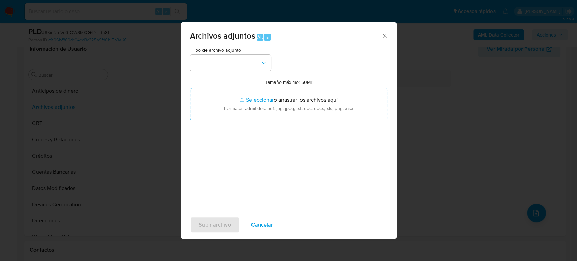
click at [234, 53] on div "Tipo de archivo adjunto" at bounding box center [230, 59] width 81 height 23
click at [234, 61] on button "button" at bounding box center [230, 63] width 81 height 16
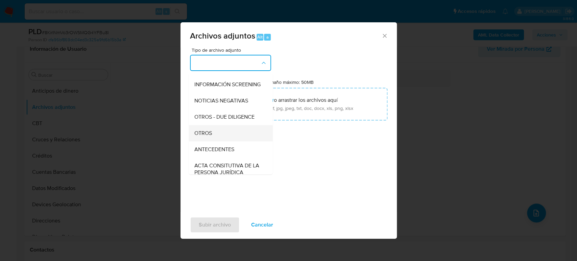
scroll to position [75, 0]
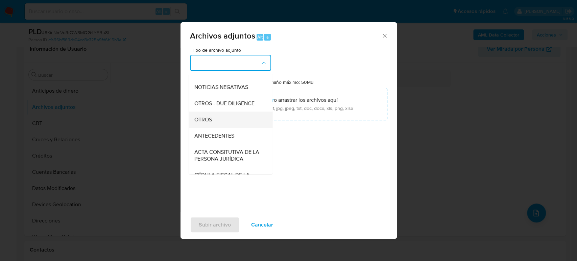
click at [225, 128] on div "OTROS" at bounding box center [228, 120] width 69 height 16
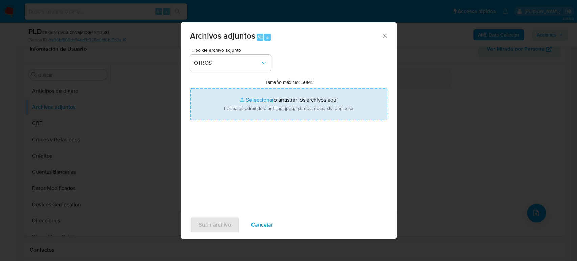
type input "C:\fakepath\2114752284_Vanessa Medrano_Julio2025.pdf"
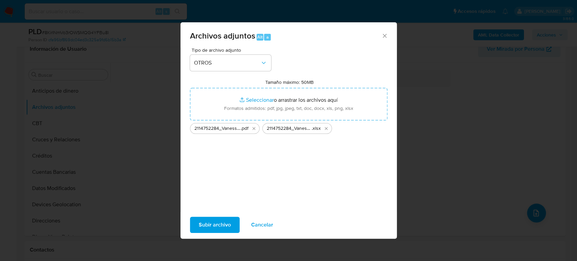
click at [212, 221] on span "Subir archivo" at bounding box center [215, 224] width 32 height 15
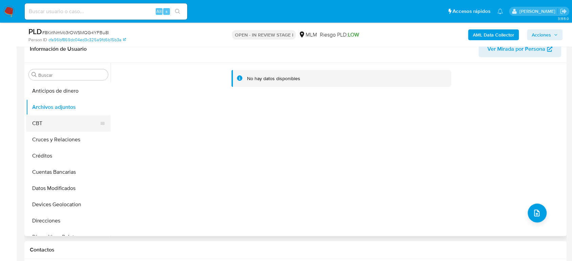
click at [51, 129] on button "CBT" at bounding box center [65, 123] width 79 height 16
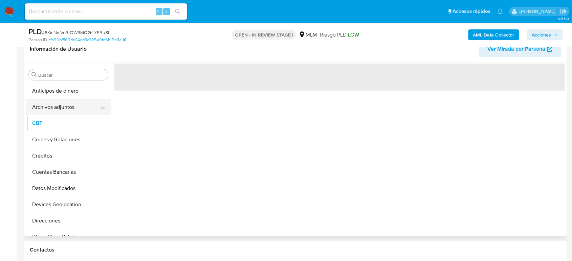
click at [52, 110] on button "Archivos adjuntos" at bounding box center [65, 107] width 79 height 16
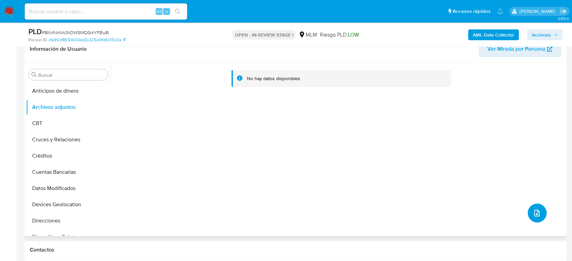
click at [534, 215] on icon "upload-file" at bounding box center [536, 213] width 8 height 8
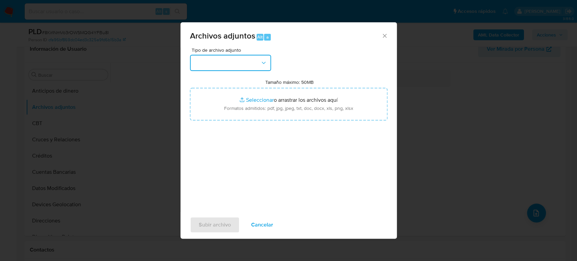
click at [237, 64] on button "button" at bounding box center [230, 63] width 81 height 16
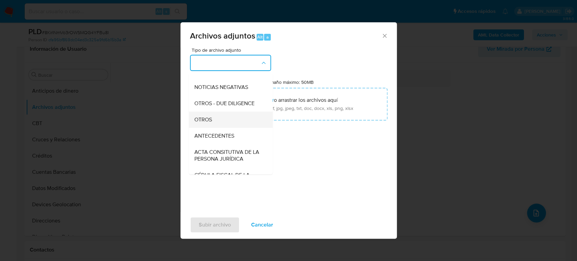
click at [214, 126] on div "OTROS" at bounding box center [228, 120] width 69 height 16
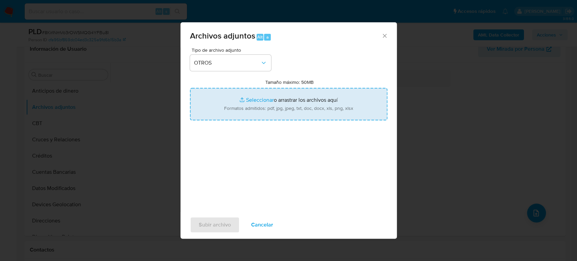
type input "C:\fakepath\2114752284_Vanessa Medrano_Julio2025.pdf"
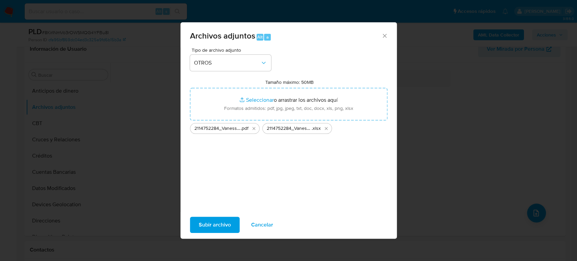
click at [226, 224] on span "Subir archivo" at bounding box center [215, 224] width 32 height 15
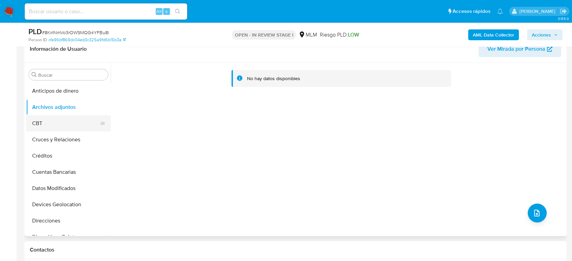
click at [52, 119] on button "CBT" at bounding box center [65, 123] width 79 height 16
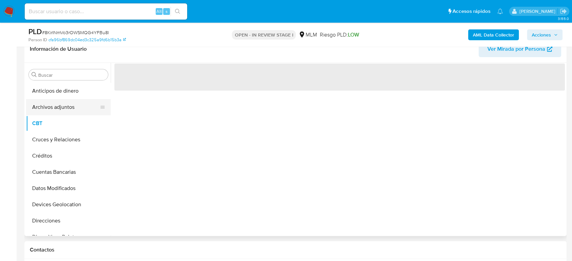
click at [56, 106] on button "Archivos adjuntos" at bounding box center [65, 107] width 79 height 16
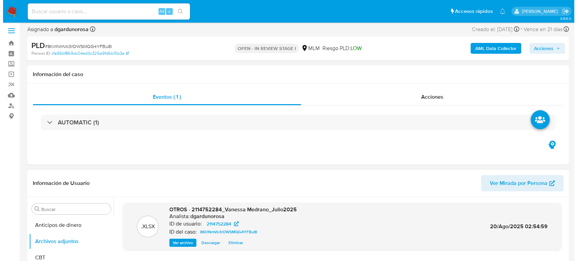
scroll to position [113, 0]
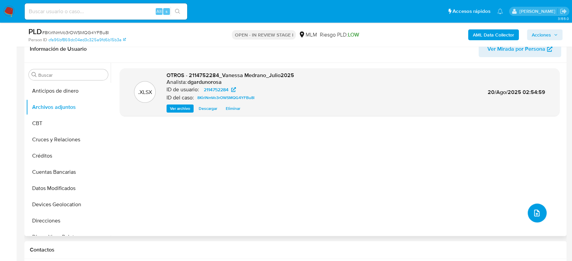
click at [534, 216] on icon "upload-file" at bounding box center [536, 213] width 5 height 7
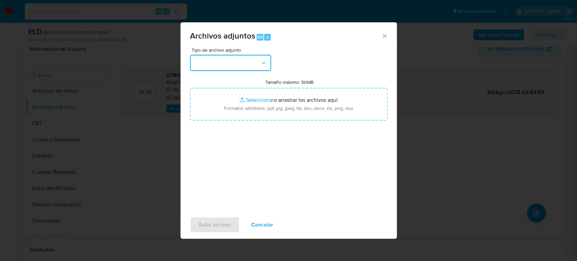
click at [241, 60] on button "button" at bounding box center [230, 63] width 81 height 16
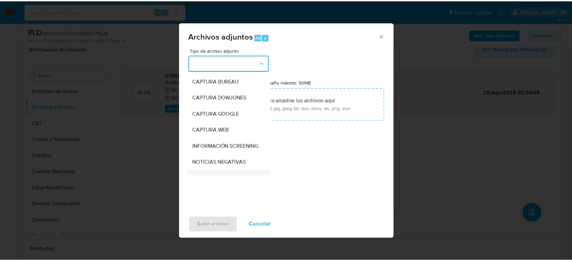
scroll to position [38, 0]
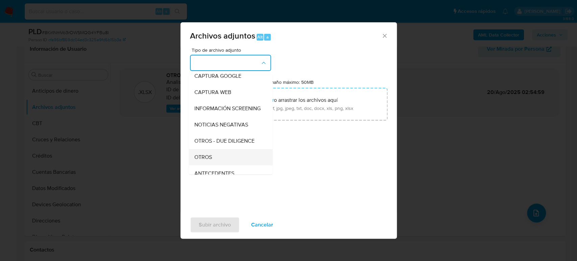
click at [218, 163] on div "OTROS" at bounding box center [228, 157] width 69 height 16
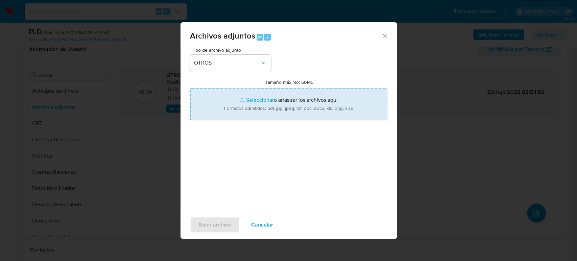
type input "C:\fakepath\2114752284_Vanessa Medrano_Julio2025.pdf"
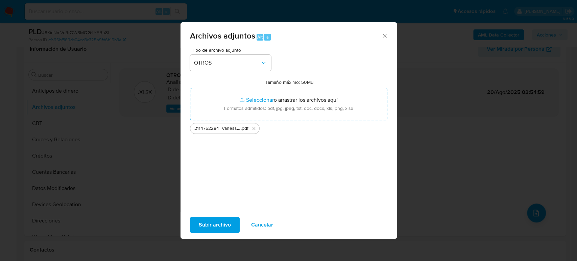
click at [205, 235] on div "Subir archivo Cancelar" at bounding box center [289, 225] width 216 height 26
click at [204, 227] on span "Subir archivo" at bounding box center [215, 224] width 32 height 15
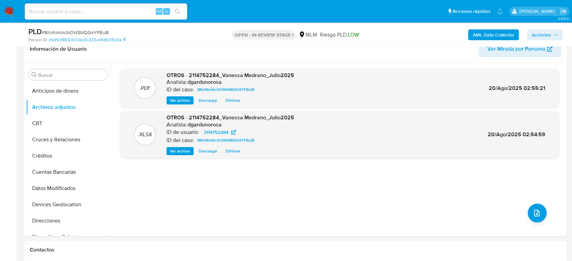
click at [542, 35] on span "Acciones" at bounding box center [540, 34] width 19 height 11
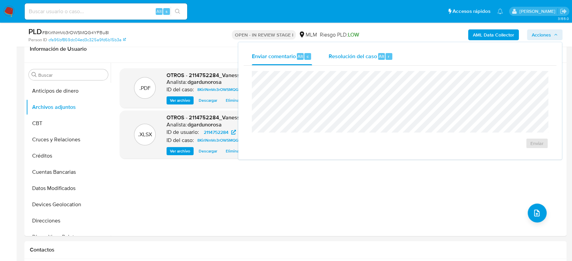
click at [350, 56] on span "Resolución del caso" at bounding box center [352, 56] width 48 height 8
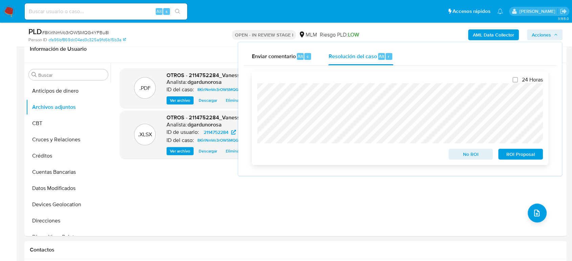
click at [513, 151] on span "ROI Proposal" at bounding box center [520, 153] width 35 height 9
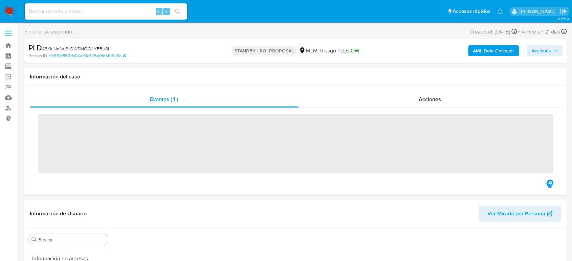
scroll to position [286, 0]
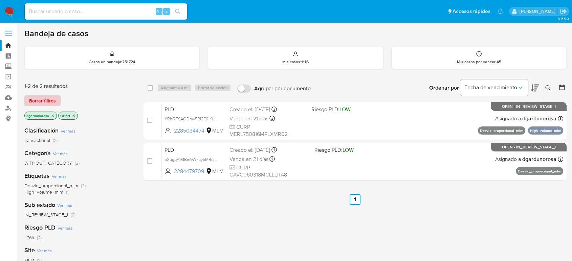
click at [51, 100] on span "Borrar filtros" at bounding box center [42, 100] width 27 height 9
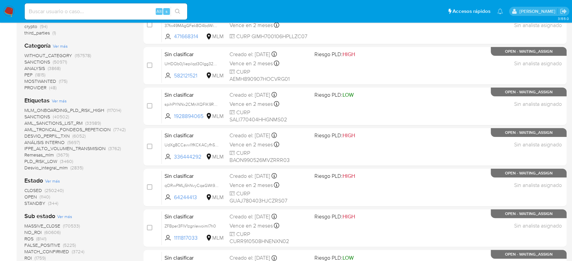
scroll to position [150, 0]
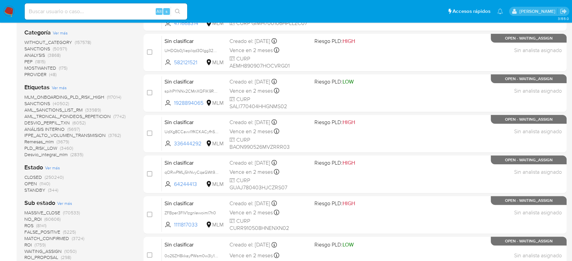
click at [31, 183] on span "OPEN" at bounding box center [30, 183] width 13 height 7
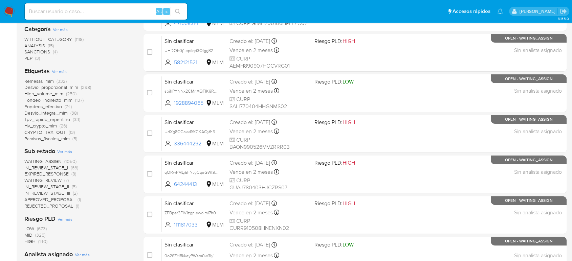
click at [62, 166] on span "IN_REVIEW_STAGE_I" at bounding box center [46, 167] width 44 height 7
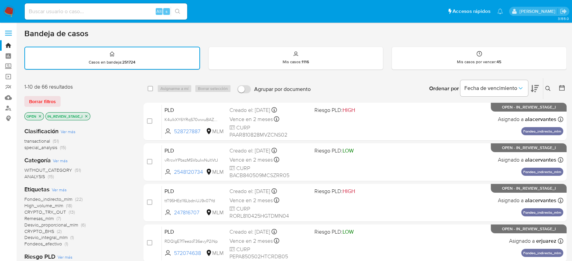
click at [559, 89] on icon at bounding box center [561, 88] width 7 height 7
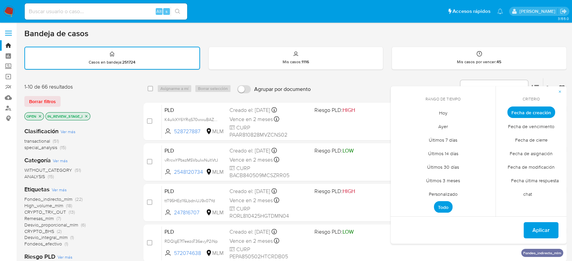
click at [446, 195] on span "Personalizado" at bounding box center [442, 194] width 43 height 14
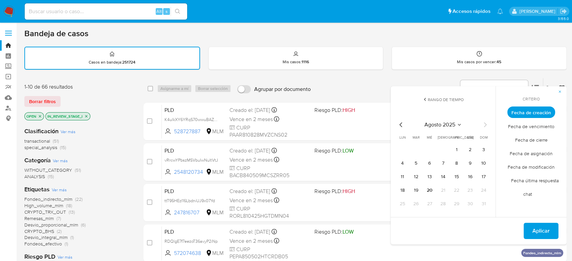
click at [402, 125] on icon "Mes anterior" at bounding box center [401, 125] width 8 height 8
click at [467, 162] on button "12" at bounding box center [469, 163] width 11 height 11
click at [547, 231] on span "Aplicar" at bounding box center [540, 231] width 17 height 15
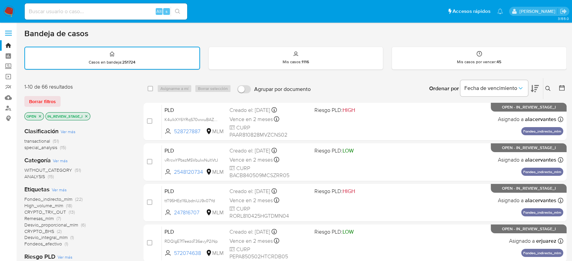
click at [561, 86] on icon at bounding box center [561, 88] width 7 height 7
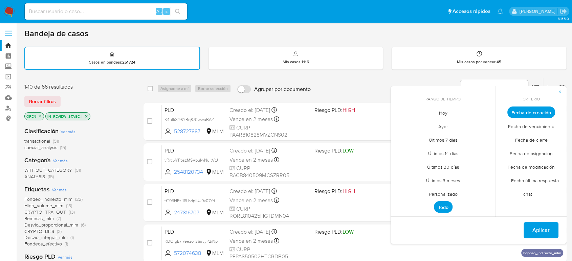
click at [451, 194] on span "Personalizado" at bounding box center [442, 194] width 43 height 14
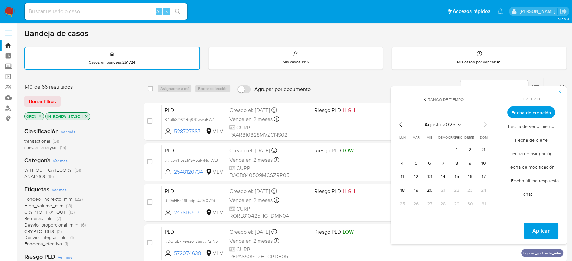
click at [403, 127] on icon "Mes anterior" at bounding box center [401, 125] width 8 height 8
click at [467, 165] on button "12" at bounding box center [469, 163] width 11 height 11
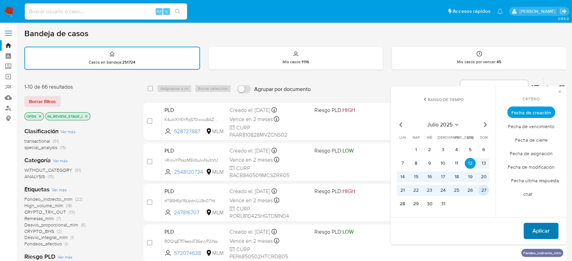
click at [546, 230] on span "Aplicar" at bounding box center [540, 231] width 17 height 15
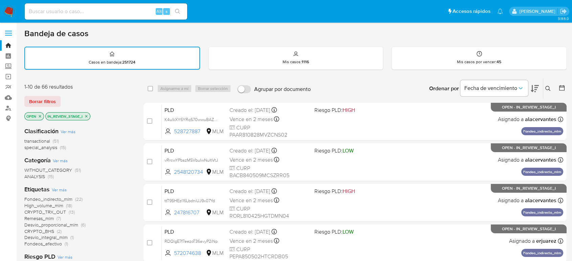
click at [560, 86] on icon at bounding box center [561, 88] width 7 height 7
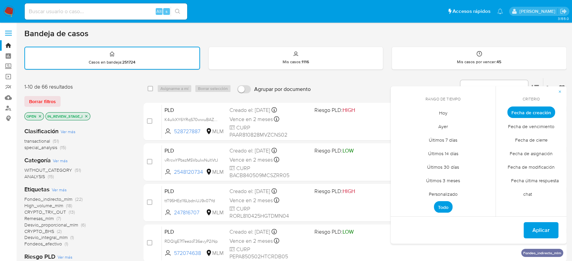
click at [444, 193] on span "Personalizado" at bounding box center [442, 194] width 43 height 14
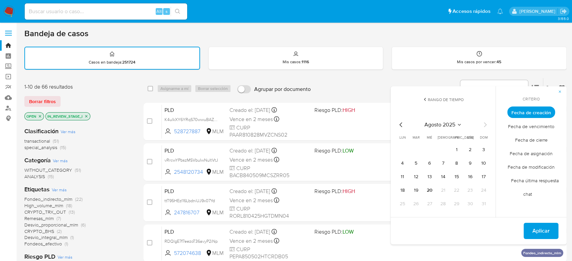
click at [400, 126] on icon "Mes anterior" at bounding box center [401, 125] width 8 height 8
click at [444, 163] on button "10" at bounding box center [442, 163] width 11 height 11
click at [416, 177] on button "15" at bounding box center [415, 176] width 11 height 11
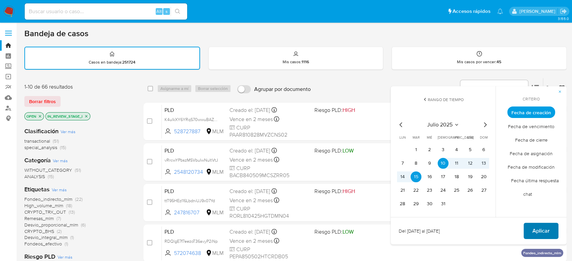
click at [540, 229] on span "Aplicar" at bounding box center [540, 231] width 17 height 15
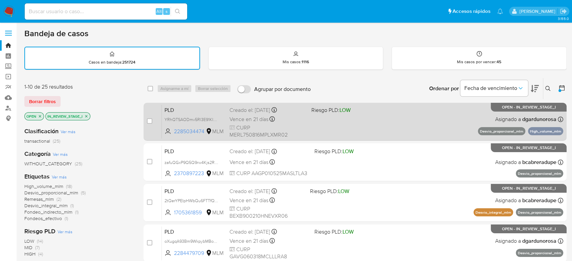
click at [338, 116] on div "PLD YRhQTSAODmv5Rl3E91KIPxU3 2285034474 MLM Riesgo PLD: LOW Creado el: 12/07/20…" at bounding box center [362, 122] width 401 height 34
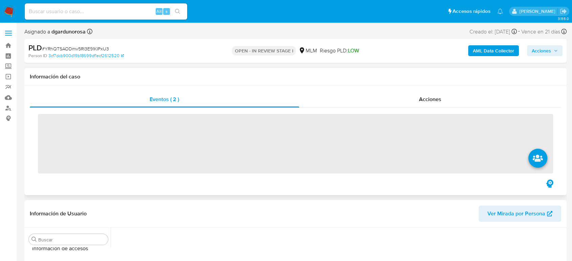
scroll to position [286, 0]
click at [416, 102] on div "Acciones" at bounding box center [430, 99] width 262 height 16
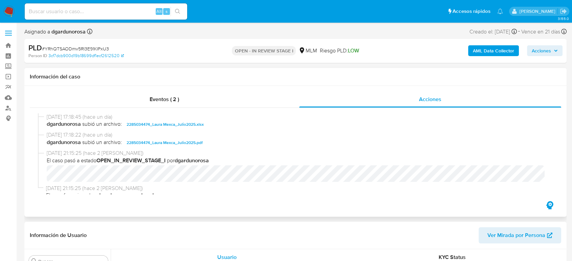
select select "10"
drag, startPoint x: 548, startPoint y: 51, endPoint x: 542, endPoint y: 57, distance: 8.6
click at [548, 51] on span "Acciones" at bounding box center [540, 50] width 19 height 11
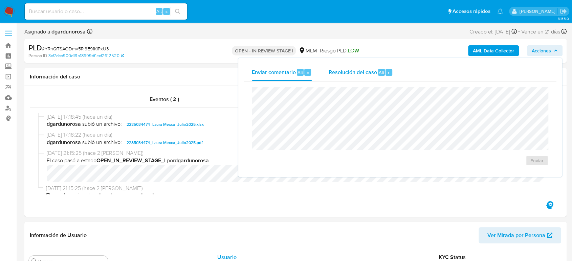
click at [374, 72] on span "Resolución del caso" at bounding box center [352, 72] width 48 height 8
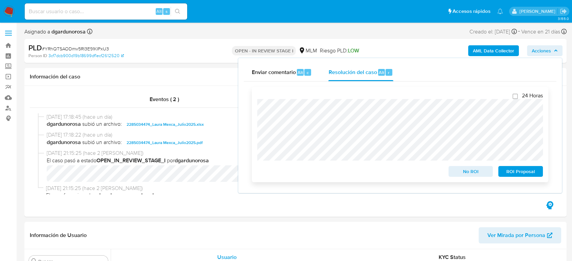
click at [528, 171] on span "ROI Proposal" at bounding box center [520, 171] width 35 height 9
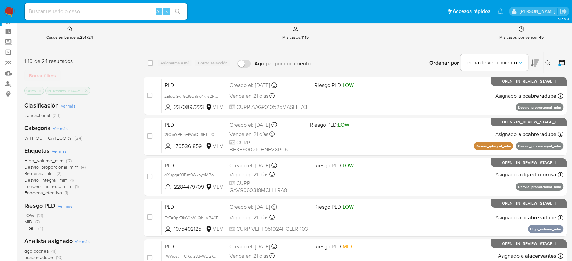
scroll to position [38, 0]
